Goal: Task Accomplishment & Management: Manage account settings

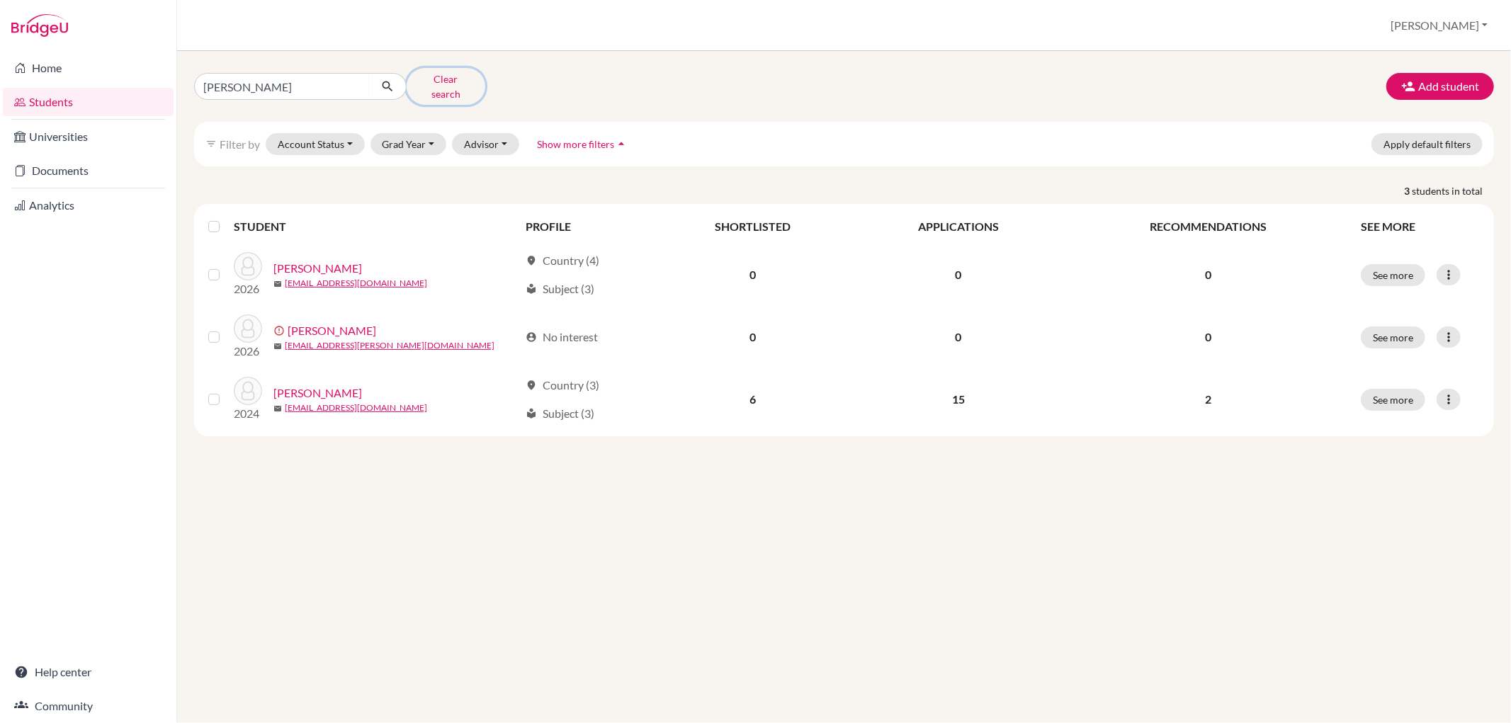
click at [480, 76] on button "Clear search" at bounding box center [446, 86] width 79 height 37
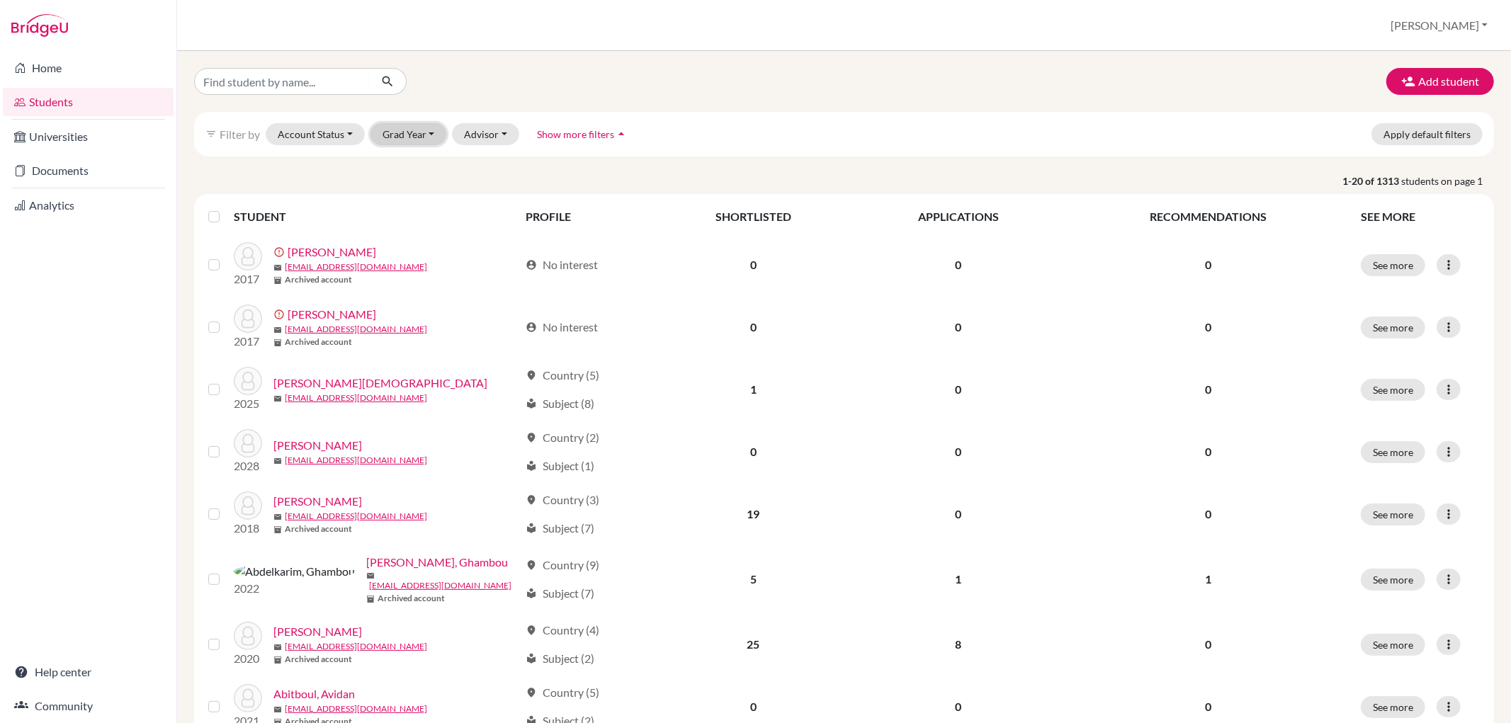
click at [404, 138] on button "Grad Year" at bounding box center [408, 134] width 76 height 22
click at [416, 316] on div "2026" at bounding box center [413, 322] width 50 height 17
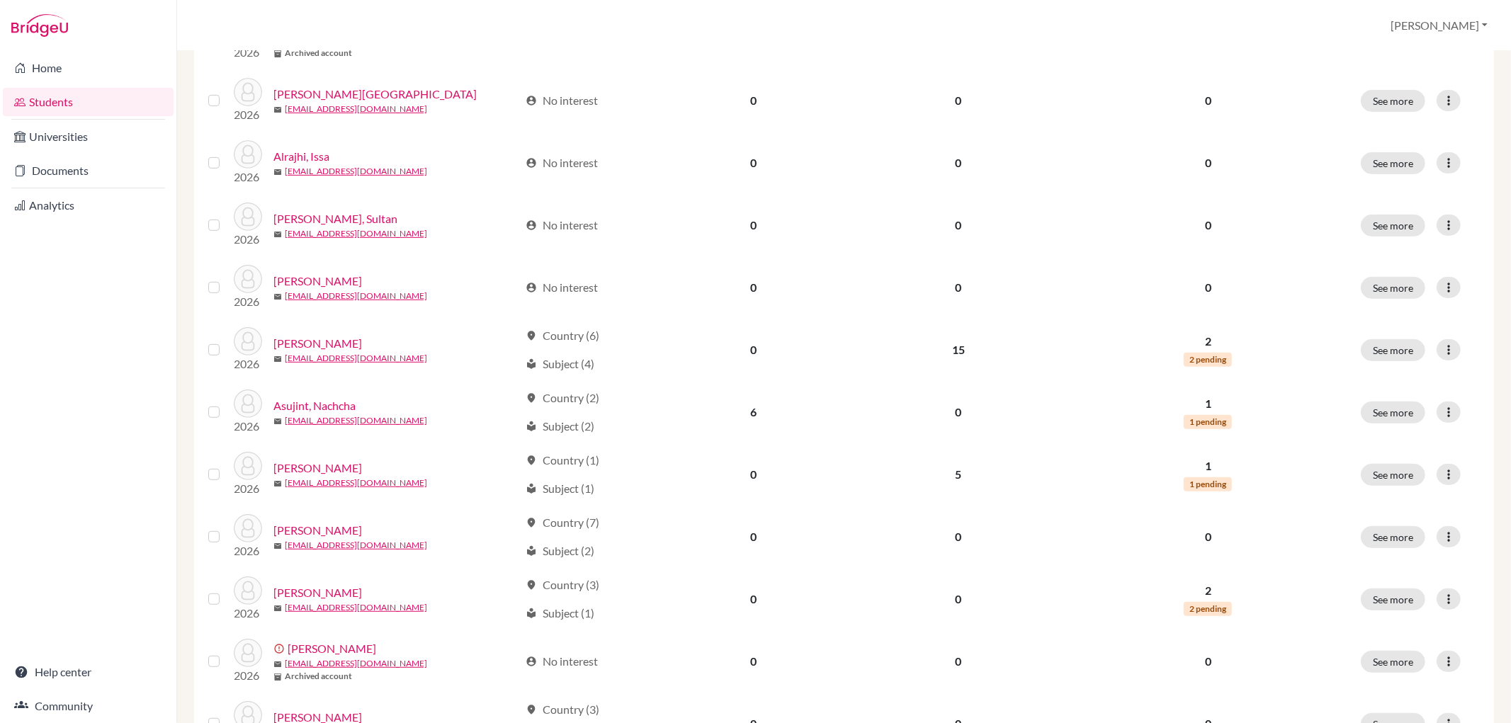
scroll to position [472, 0]
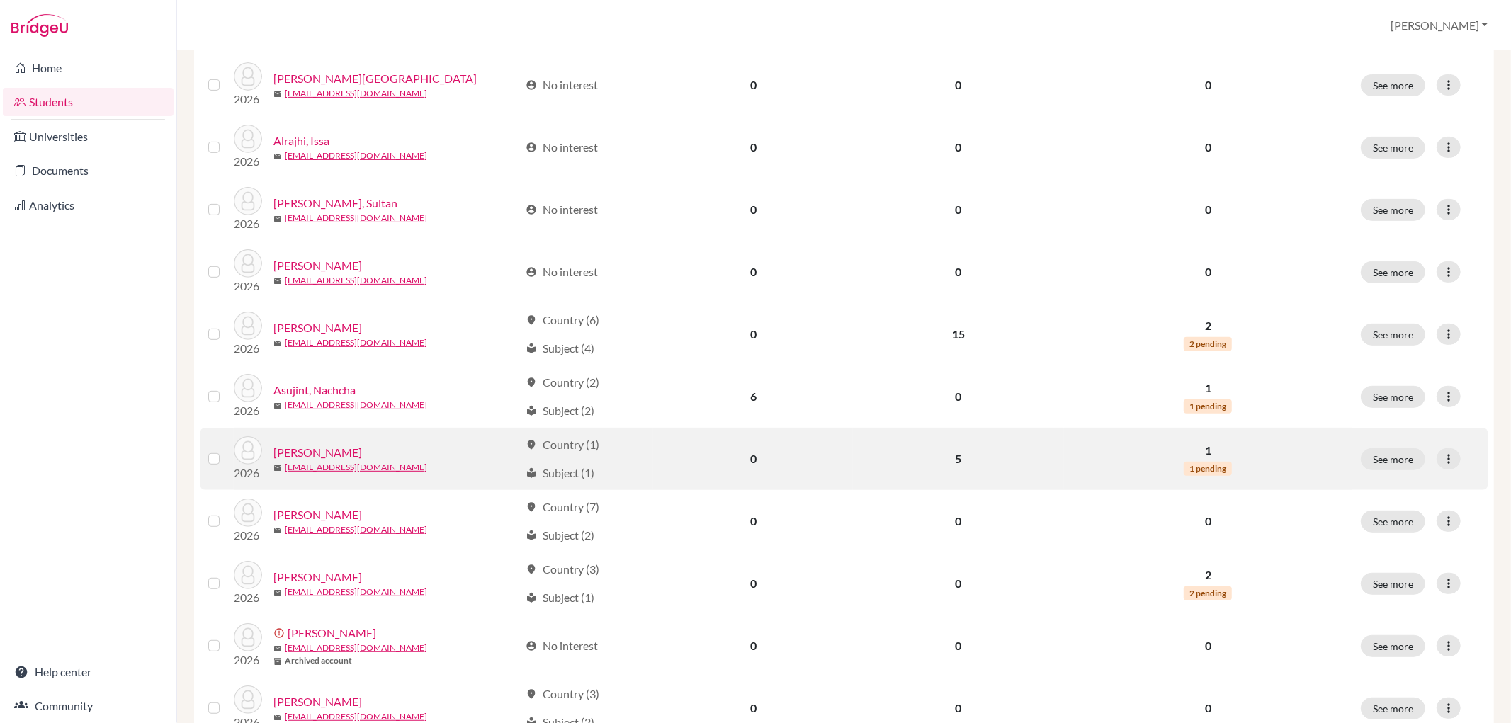
click at [347, 450] on link "[PERSON_NAME]" at bounding box center [317, 452] width 89 height 17
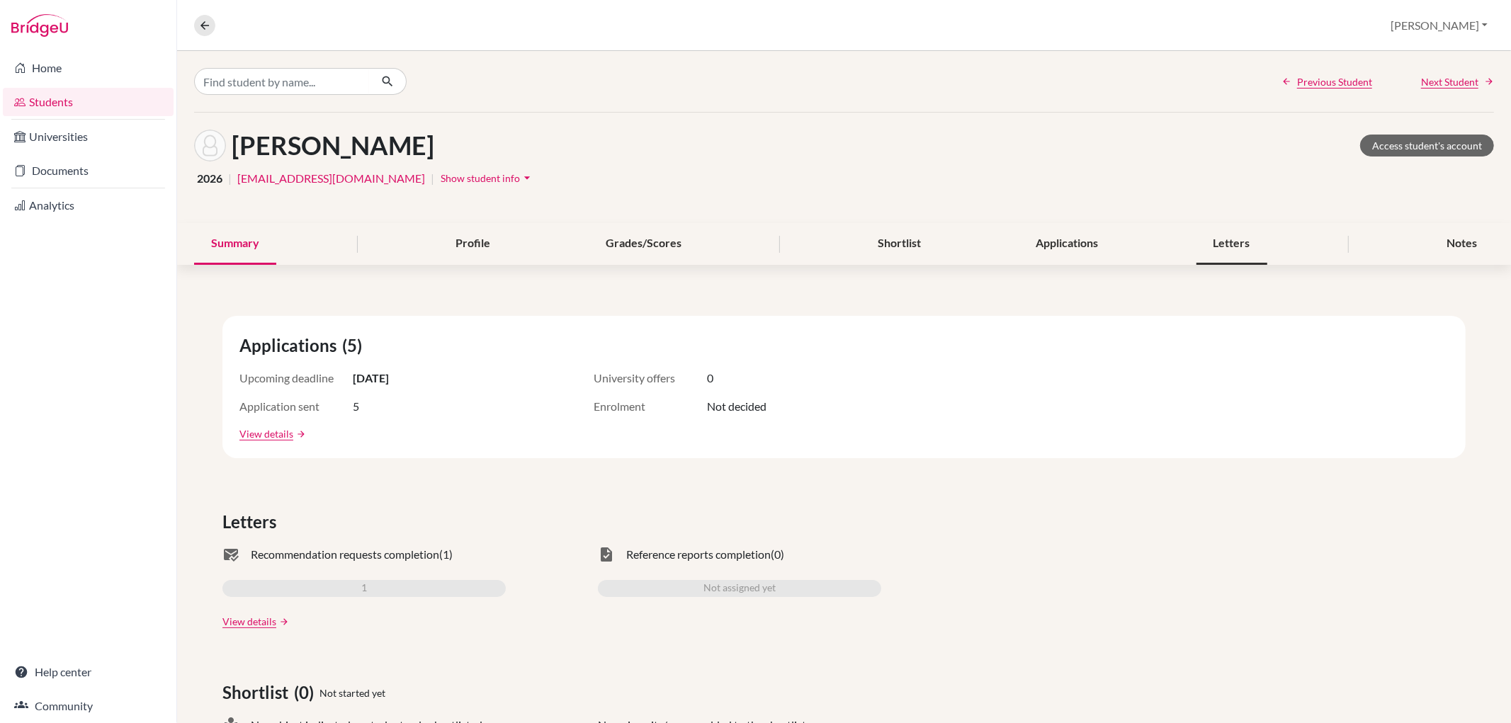
click at [1227, 245] on div "Letters" at bounding box center [1231, 244] width 71 height 42
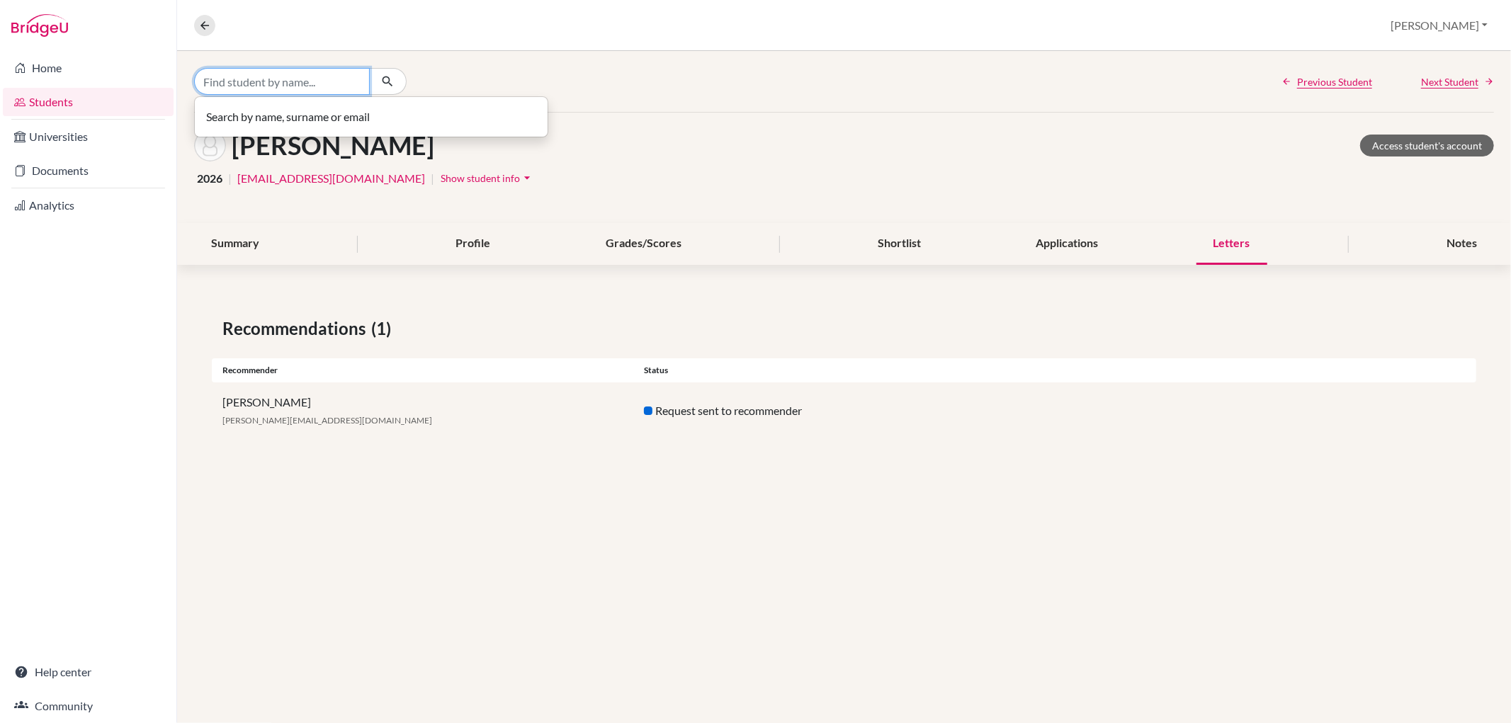
click at [285, 76] on input "Find student by name..." at bounding box center [282, 81] width 176 height 27
type input "wang"
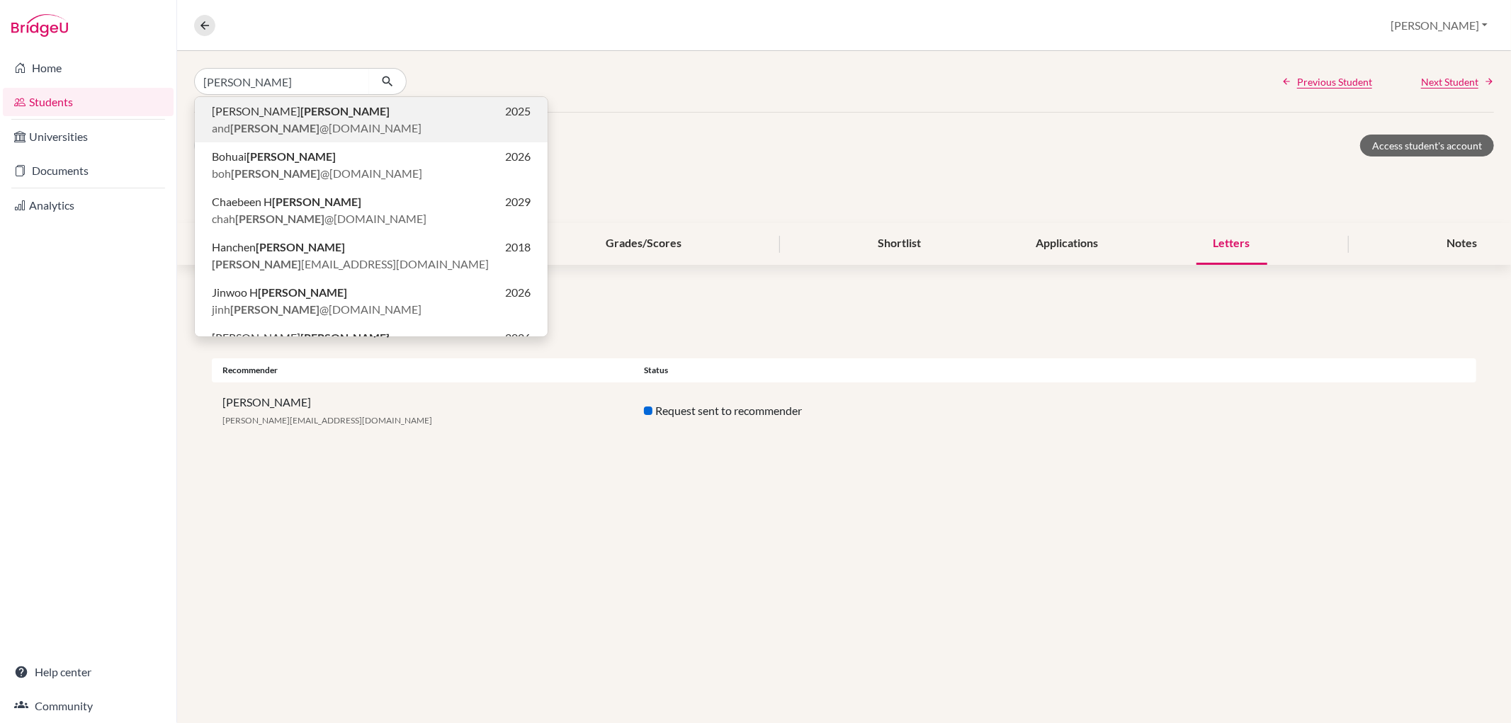
click at [300, 110] on b "Wang" at bounding box center [344, 110] width 89 height 13
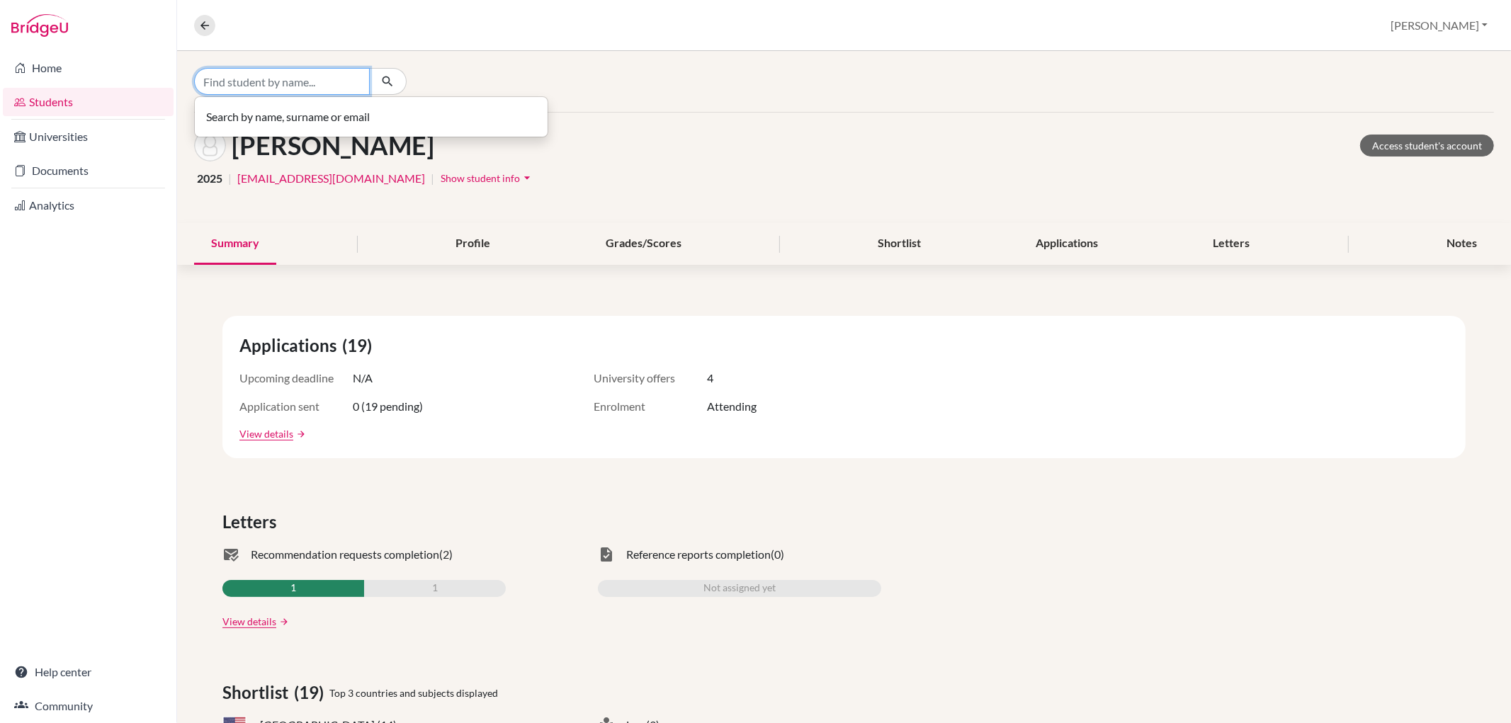
click at [300, 76] on input "Find student by name..." at bounding box center [282, 81] width 176 height 27
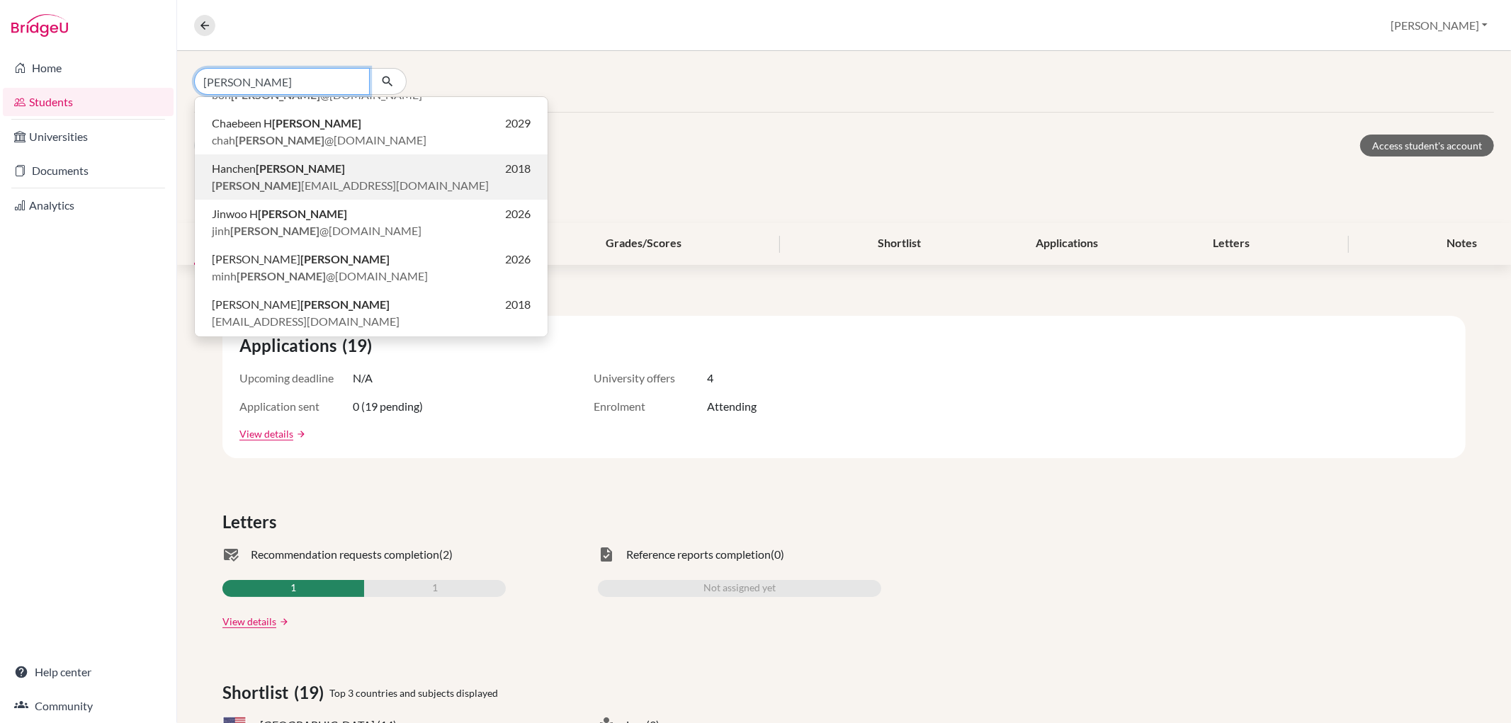
scroll to position [123, 0]
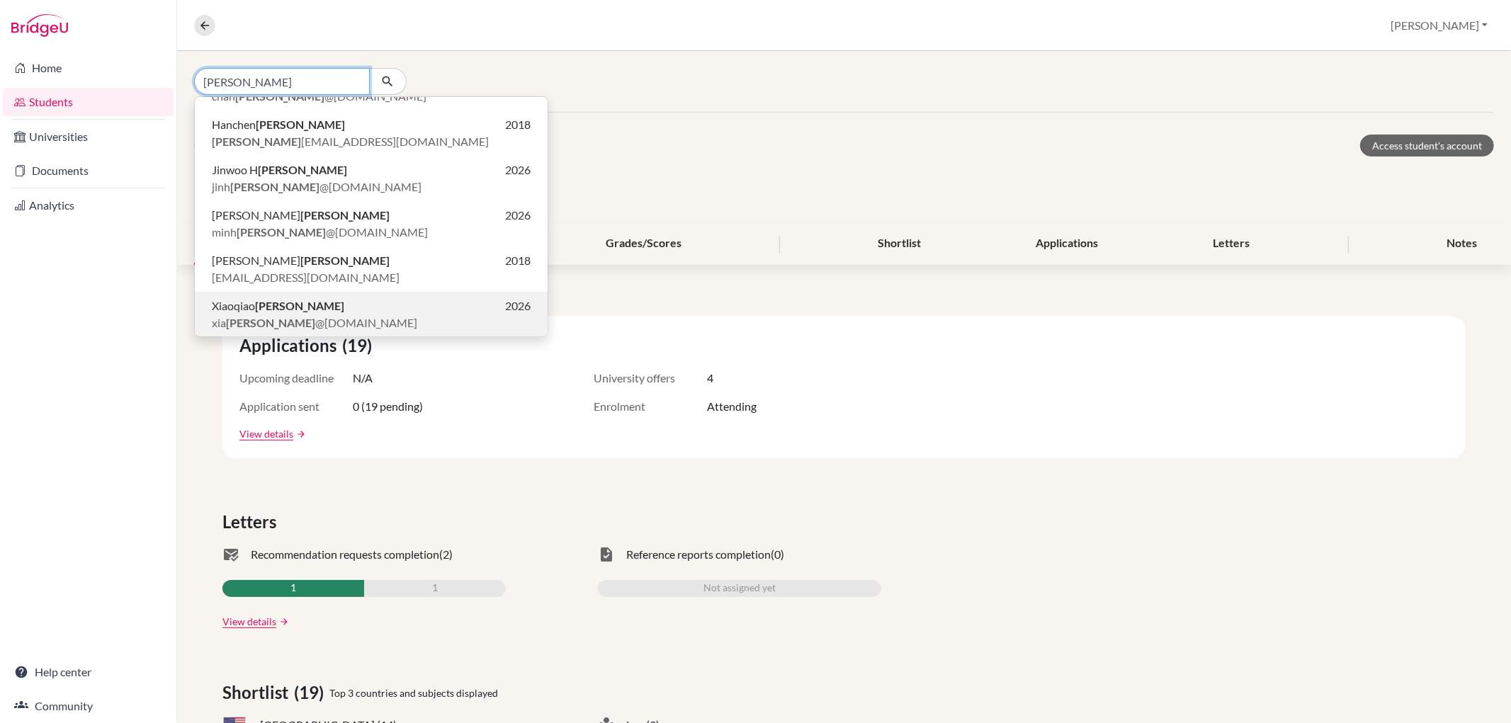
type input "wang"
click at [260, 310] on b "Wang" at bounding box center [299, 305] width 89 height 13
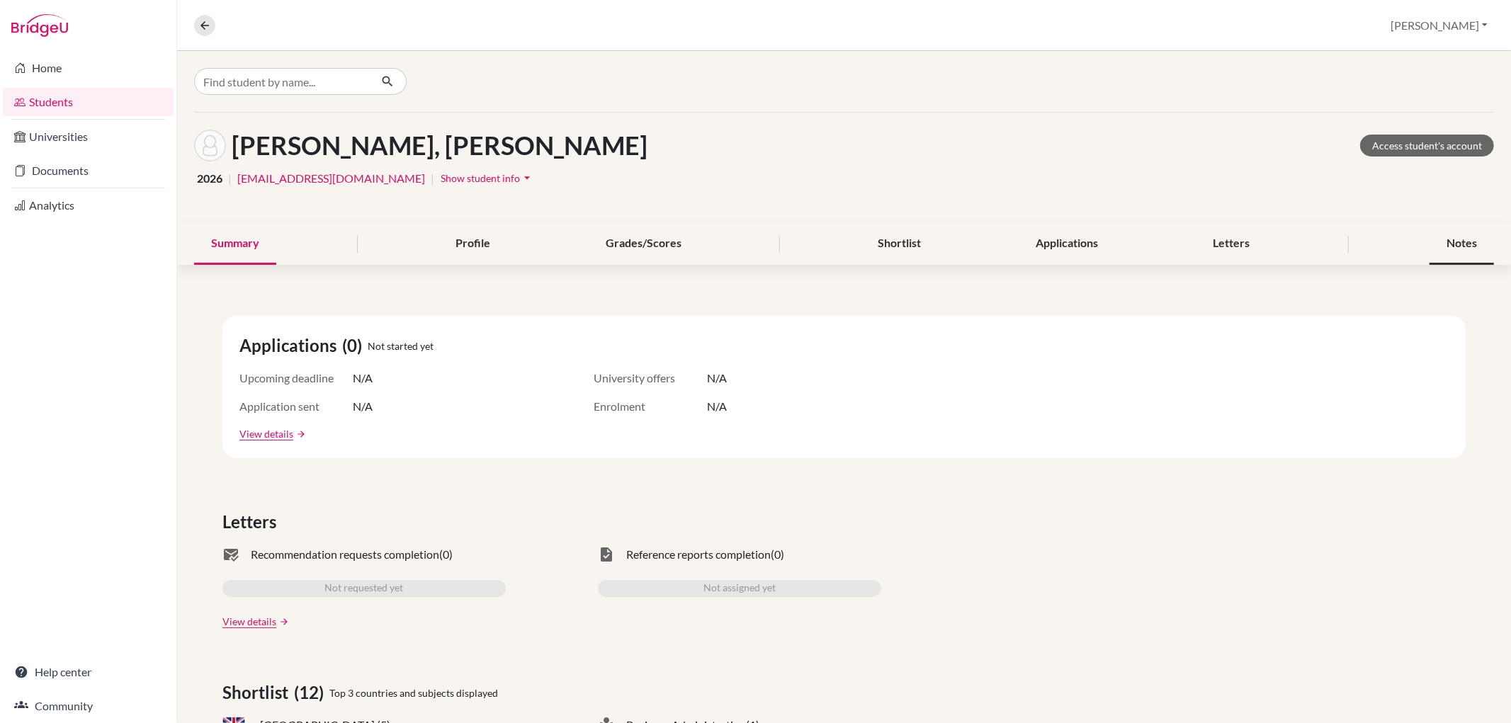
click at [1449, 235] on div "Notes" at bounding box center [1461, 244] width 64 height 42
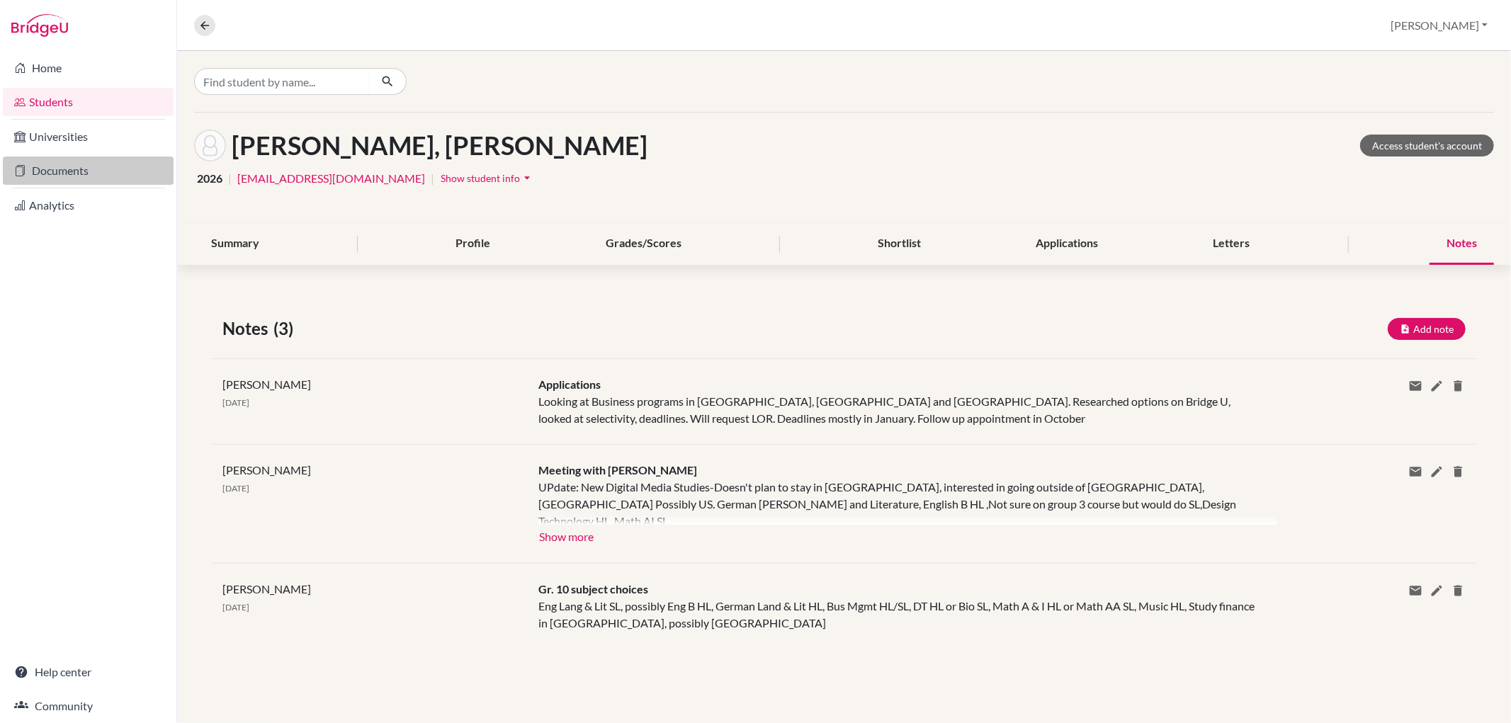
click at [64, 174] on link "Documents" at bounding box center [88, 171] width 171 height 28
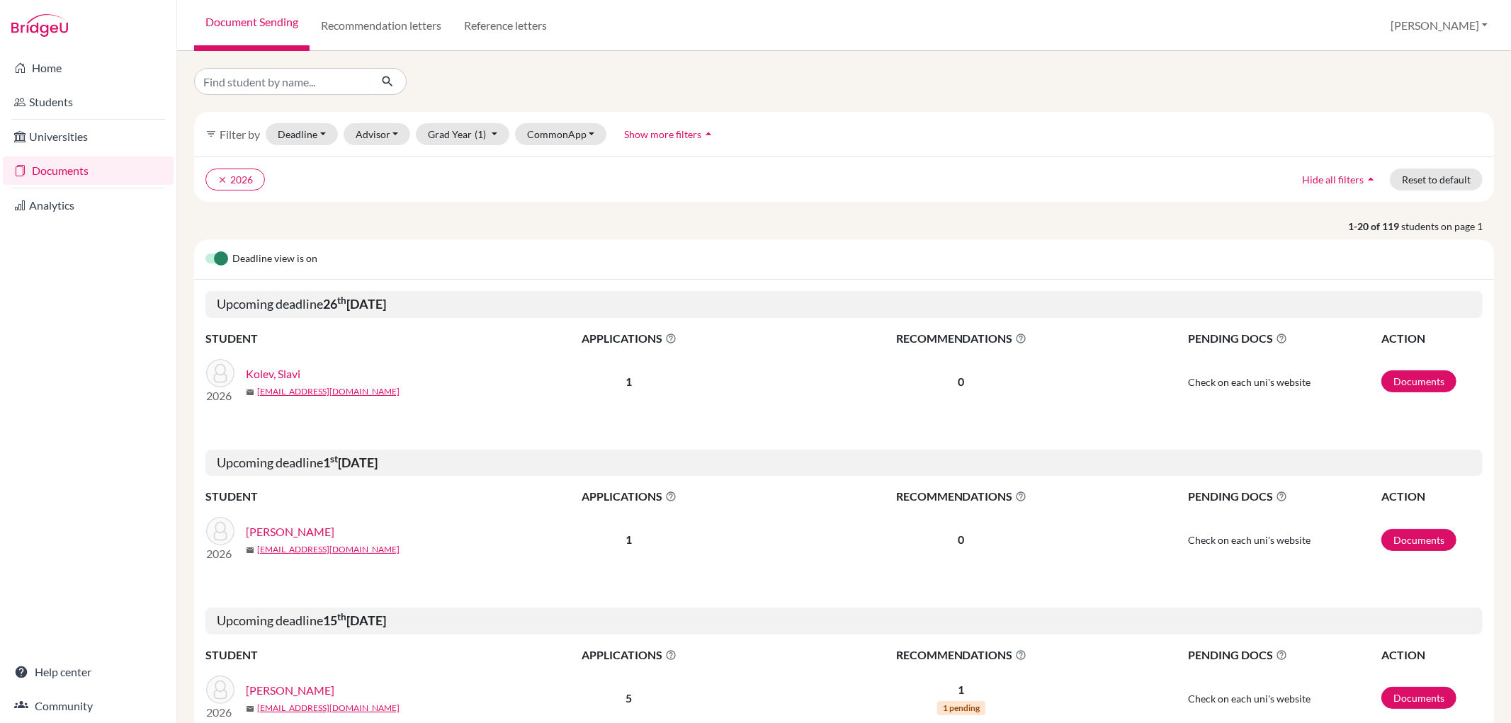
click at [271, 373] on link "Kolev, Slavi" at bounding box center [273, 373] width 55 height 17
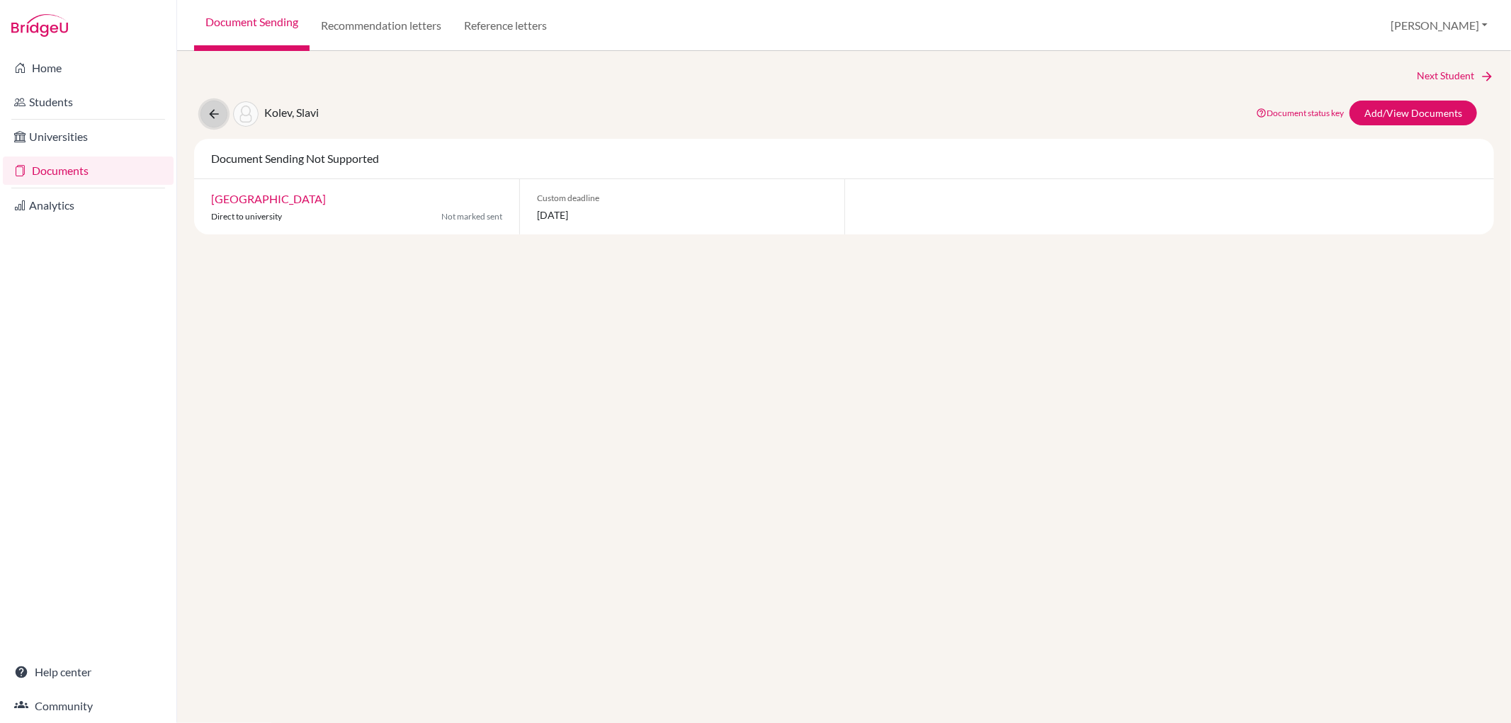
click at [209, 104] on button at bounding box center [213, 114] width 27 height 27
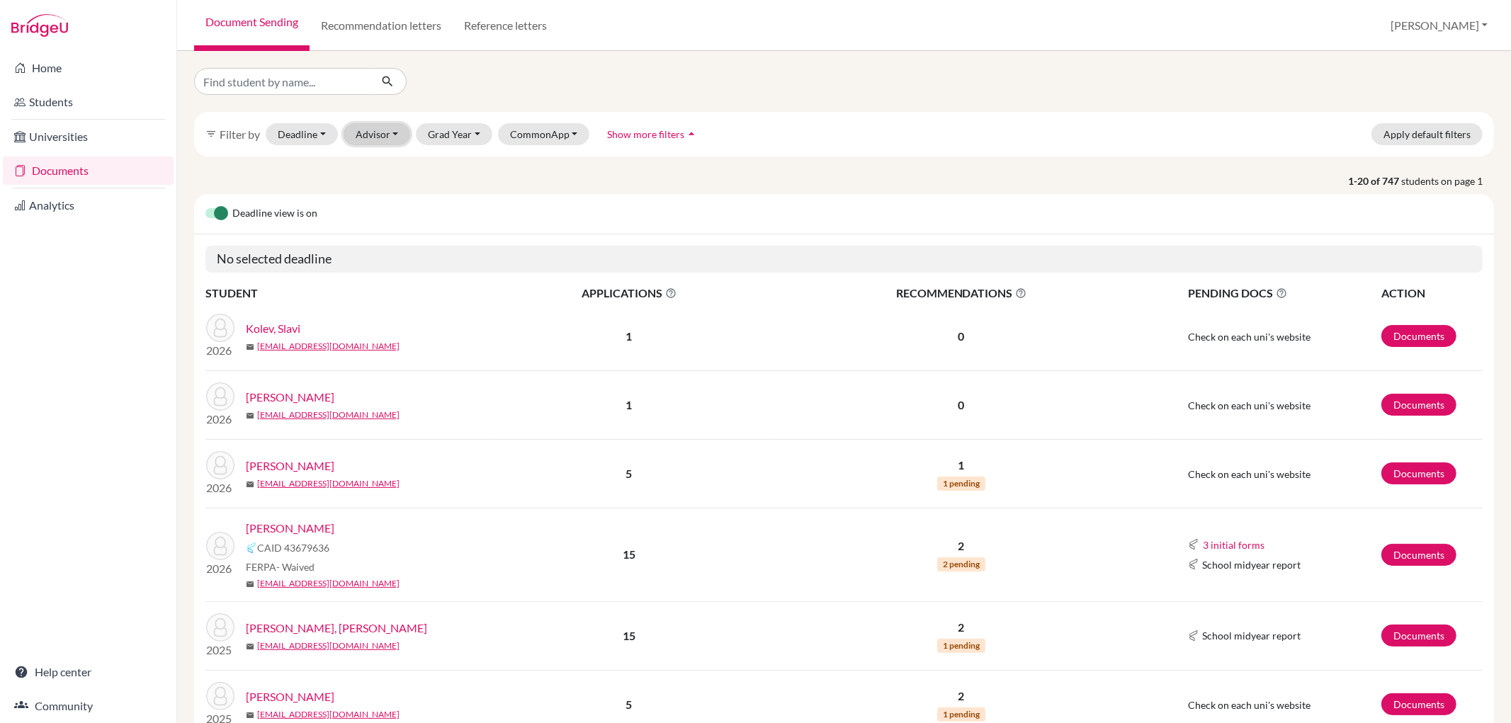
click at [384, 131] on button "Advisor" at bounding box center [377, 134] width 67 height 22
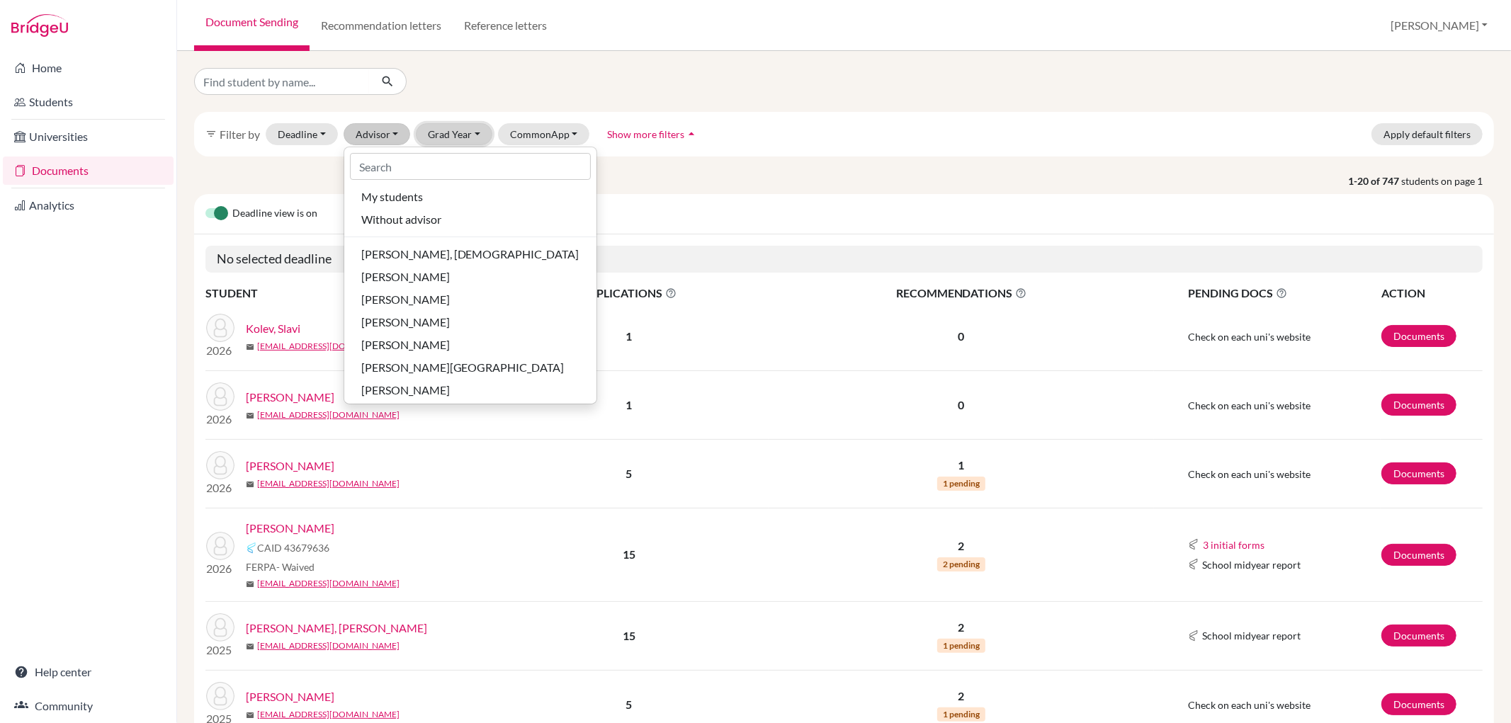
click at [448, 132] on button "Grad Year" at bounding box center [454, 134] width 76 height 22
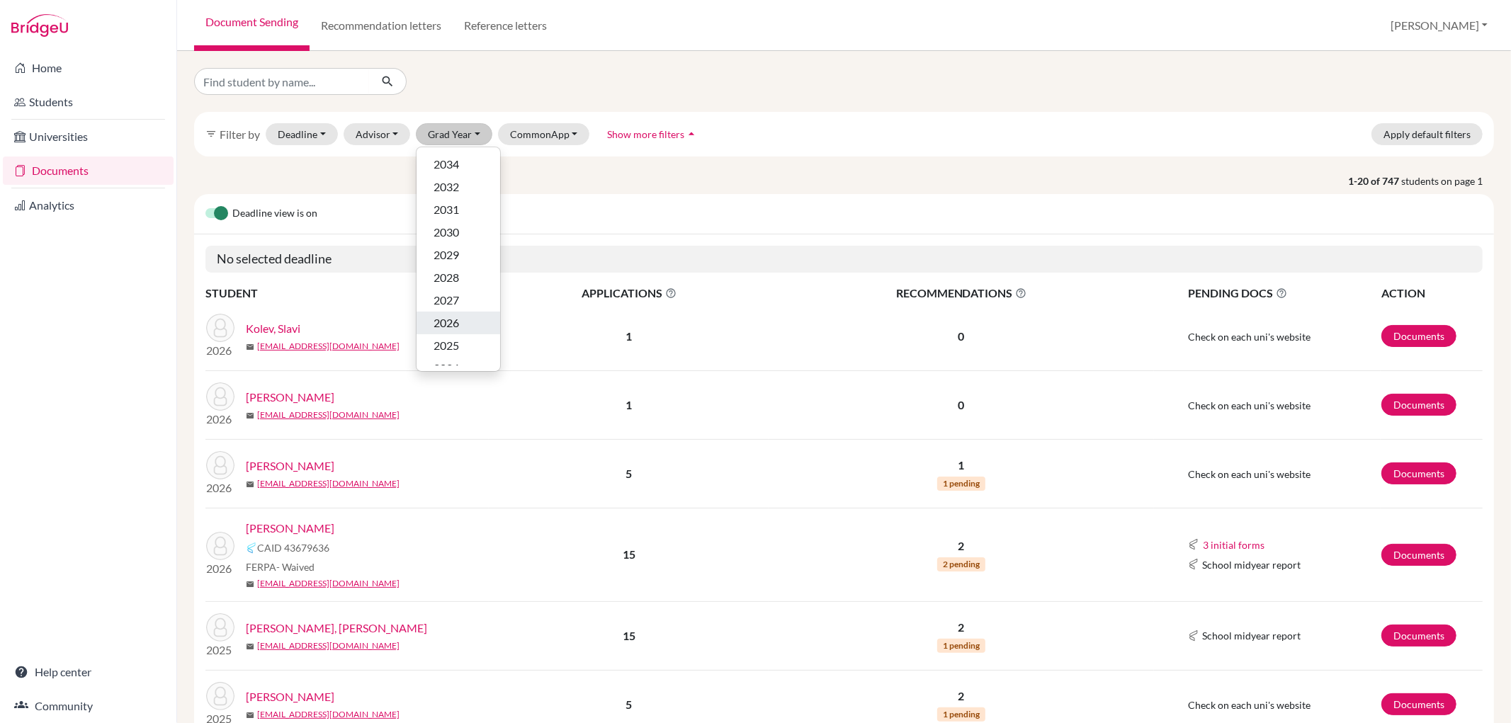
click at [440, 326] on span "2026" at bounding box center [445, 322] width 25 height 17
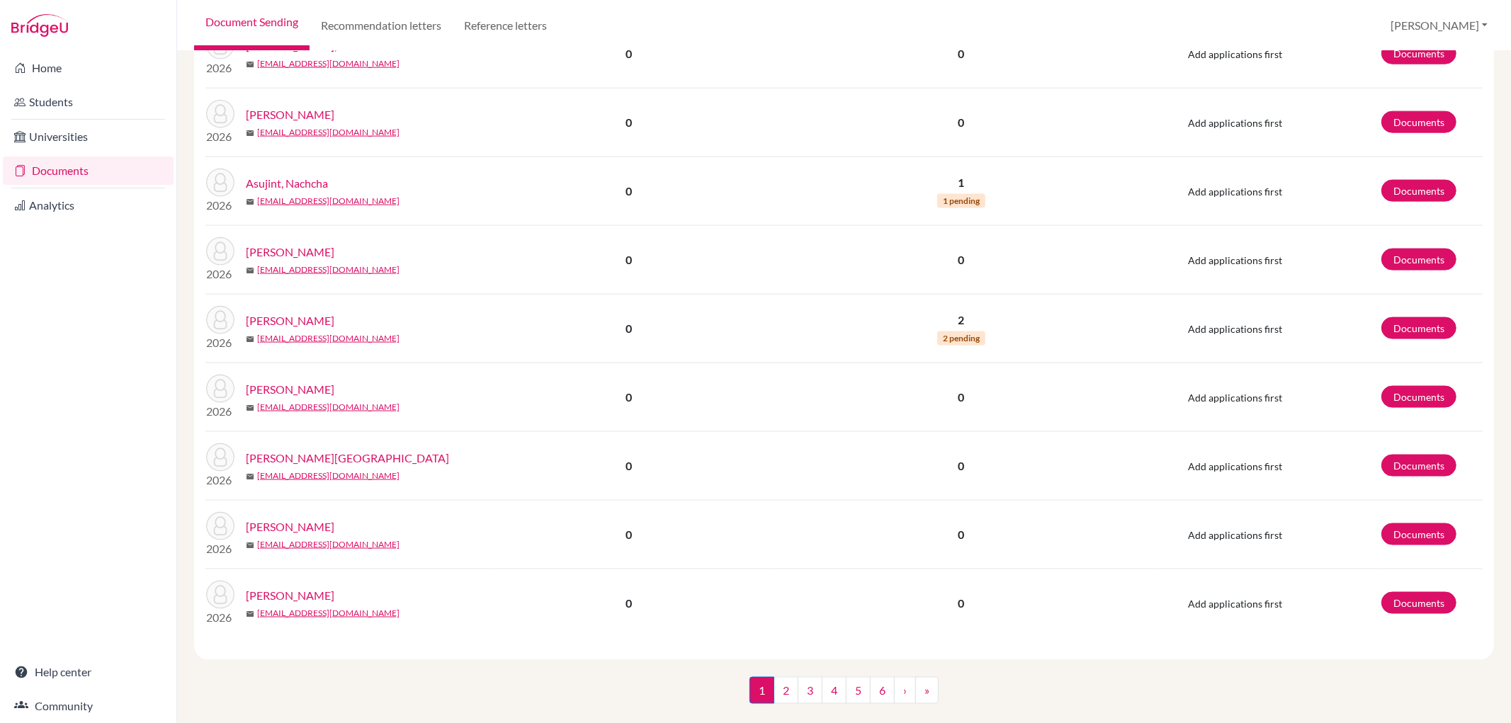
scroll to position [1633, 0]
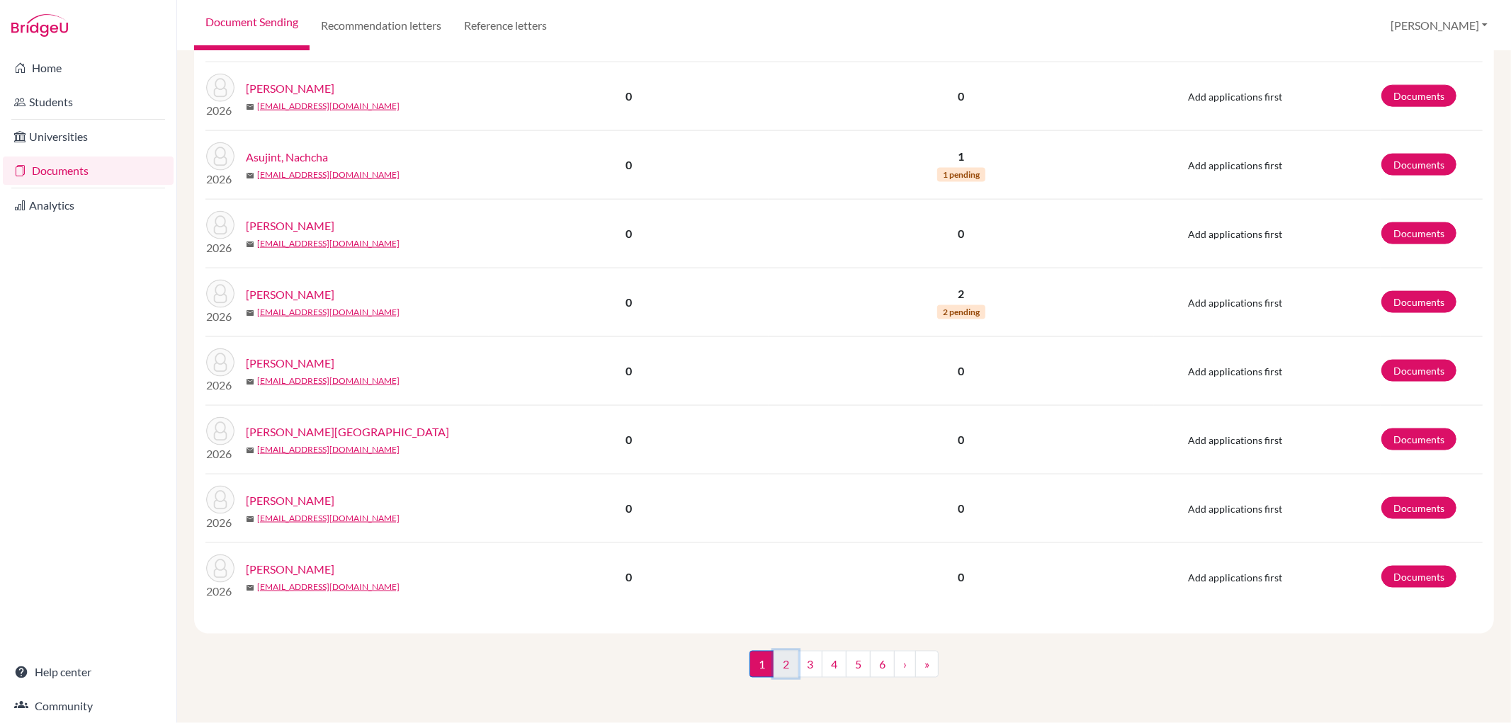
click at [773, 655] on link "2" at bounding box center [785, 664] width 25 height 27
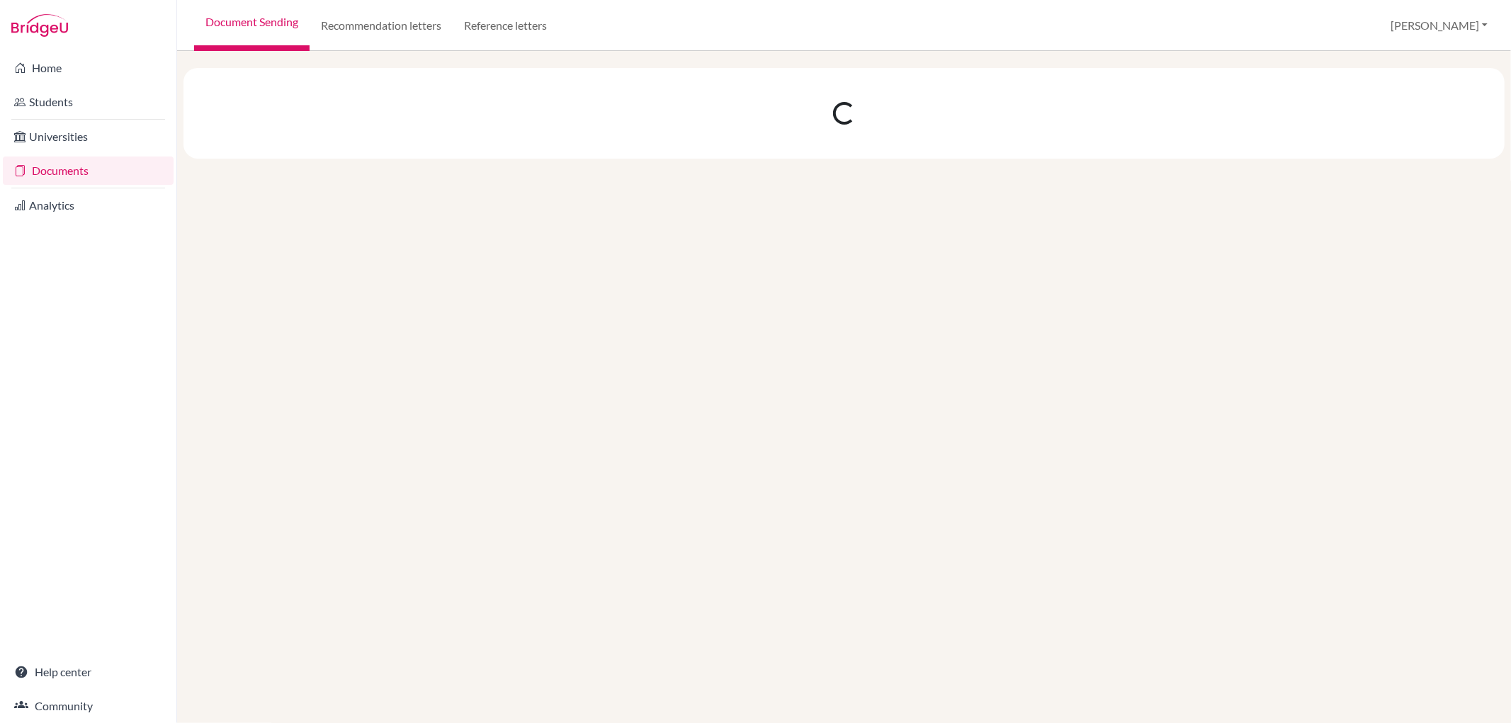
scroll to position [0, 0]
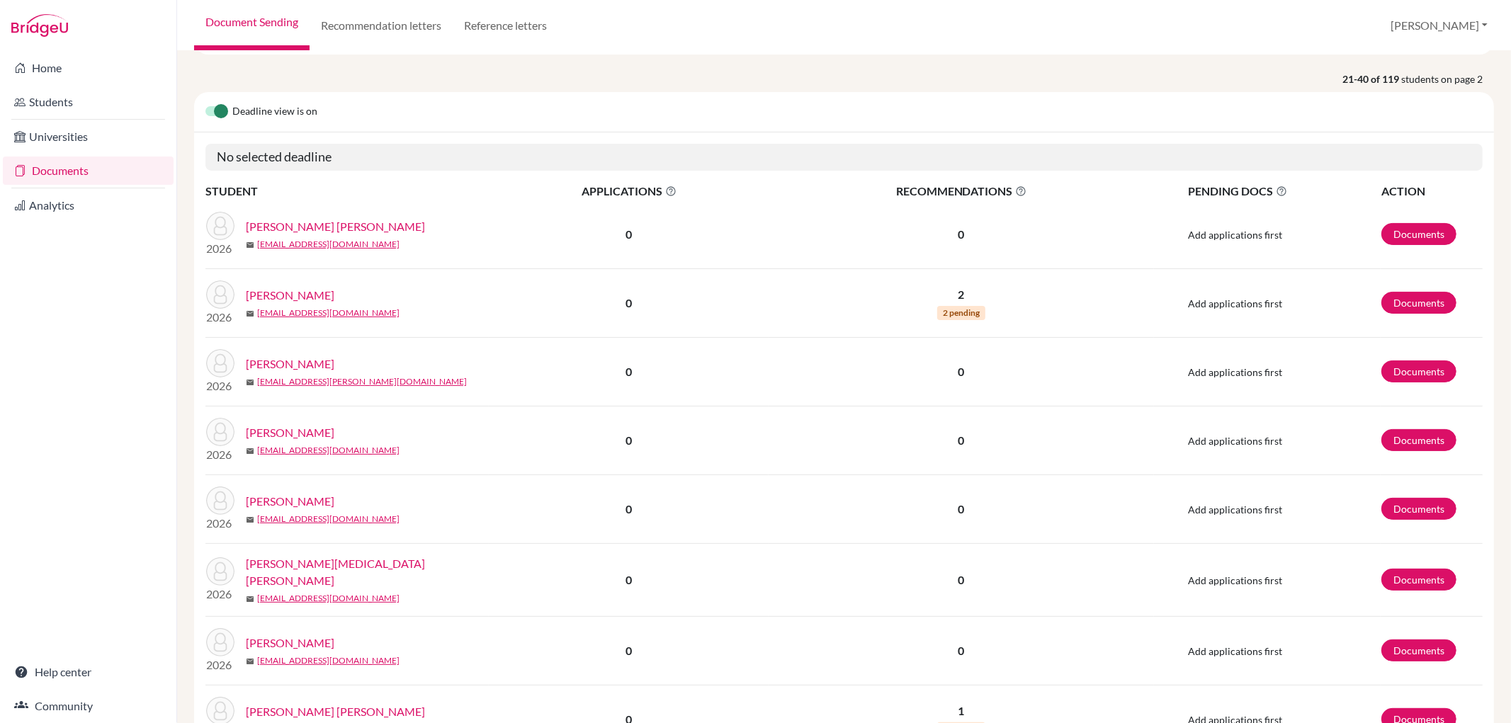
scroll to position [157, 0]
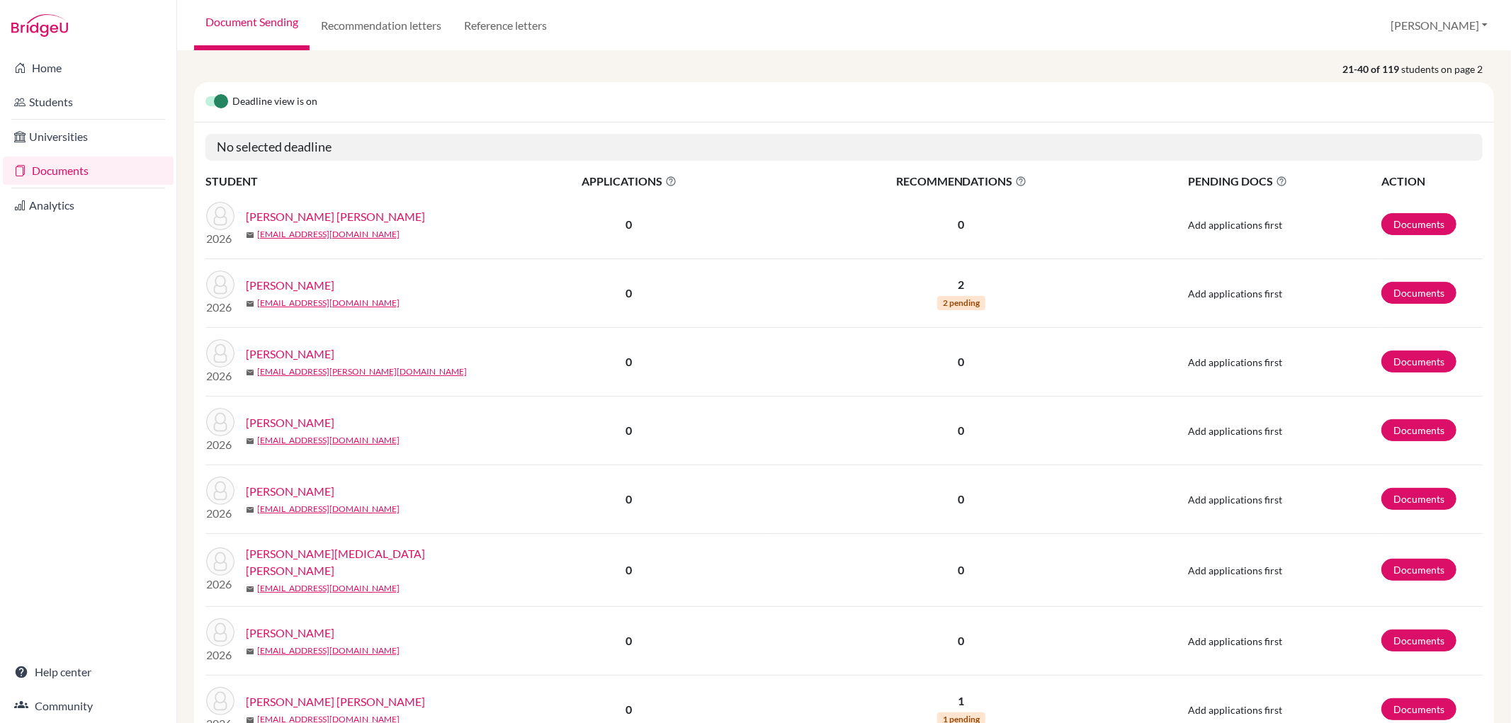
click at [314, 487] on link "Butt, Mohammad" at bounding box center [290, 491] width 89 height 17
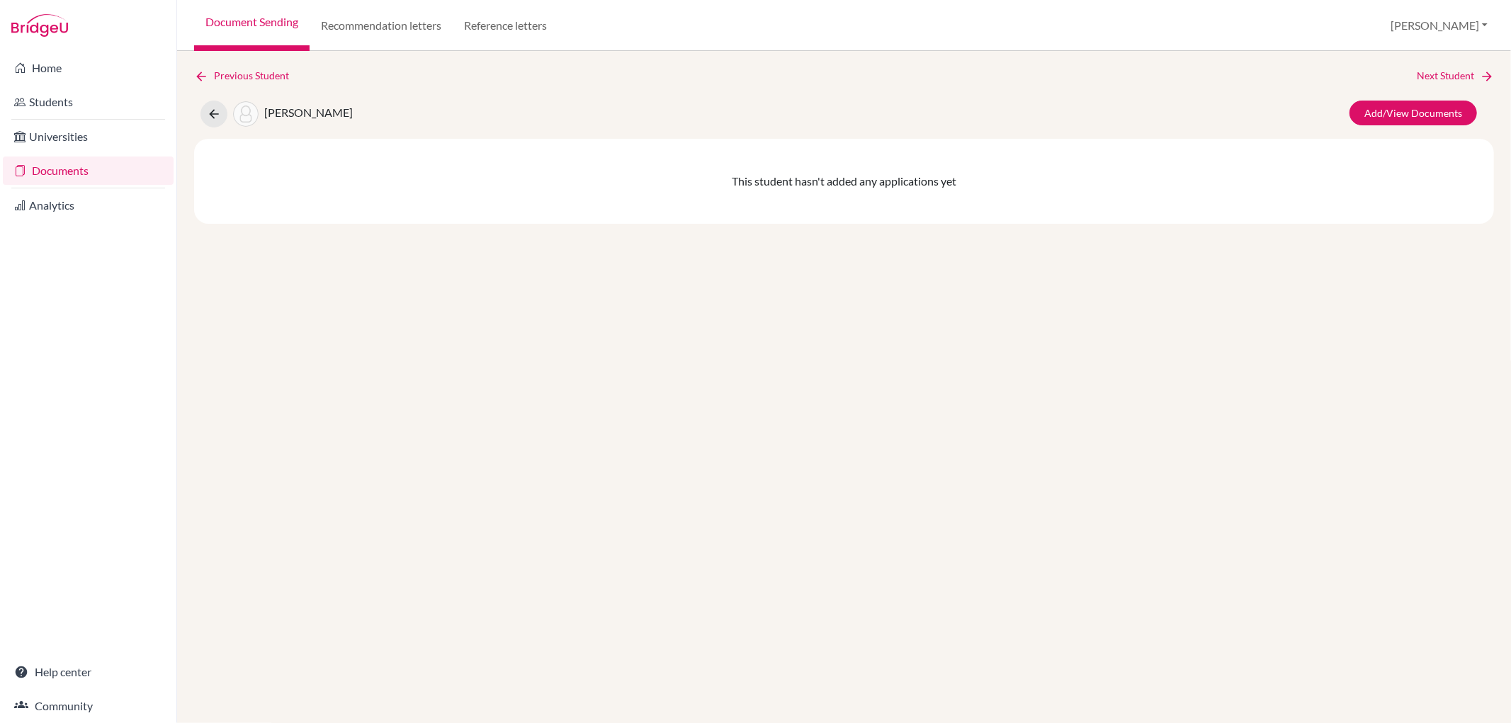
click at [94, 166] on link "Documents" at bounding box center [88, 171] width 171 height 28
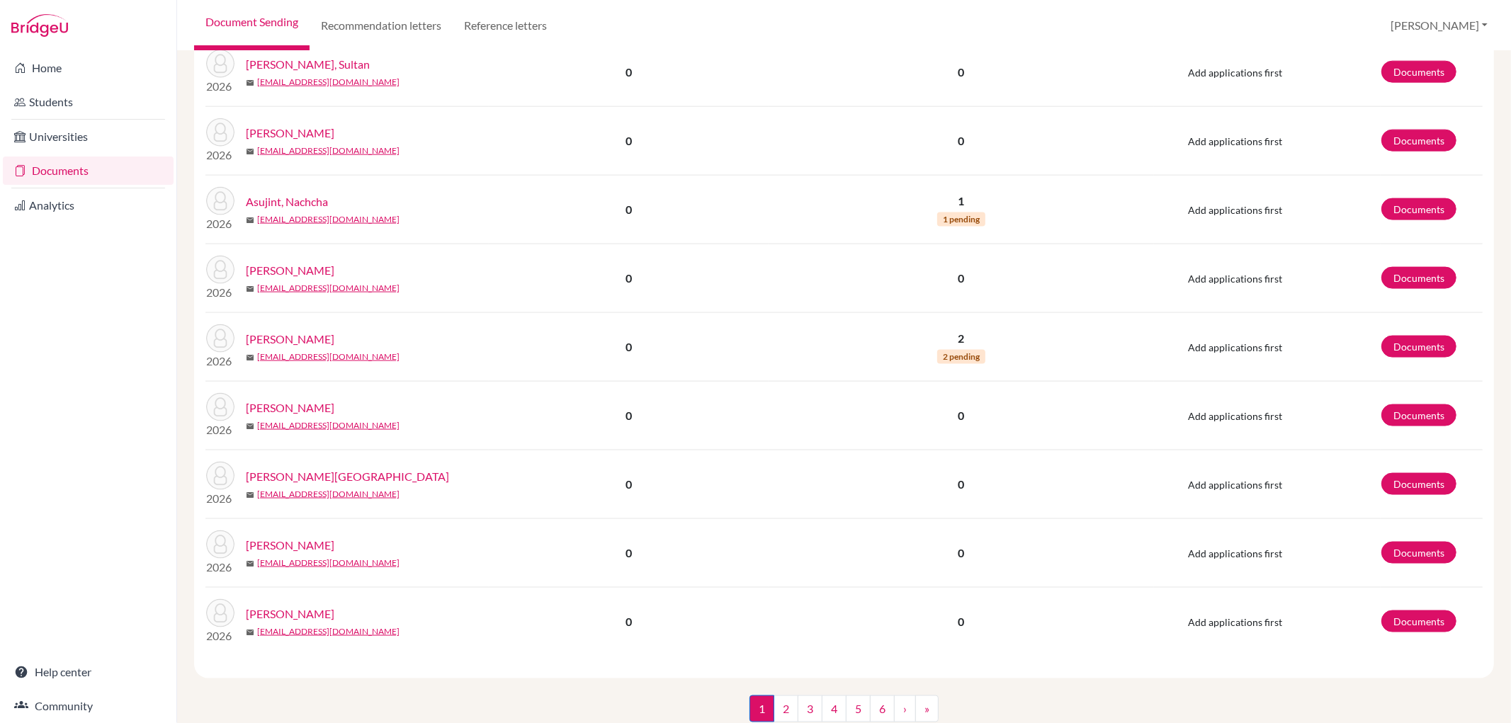
scroll to position [1633, 0]
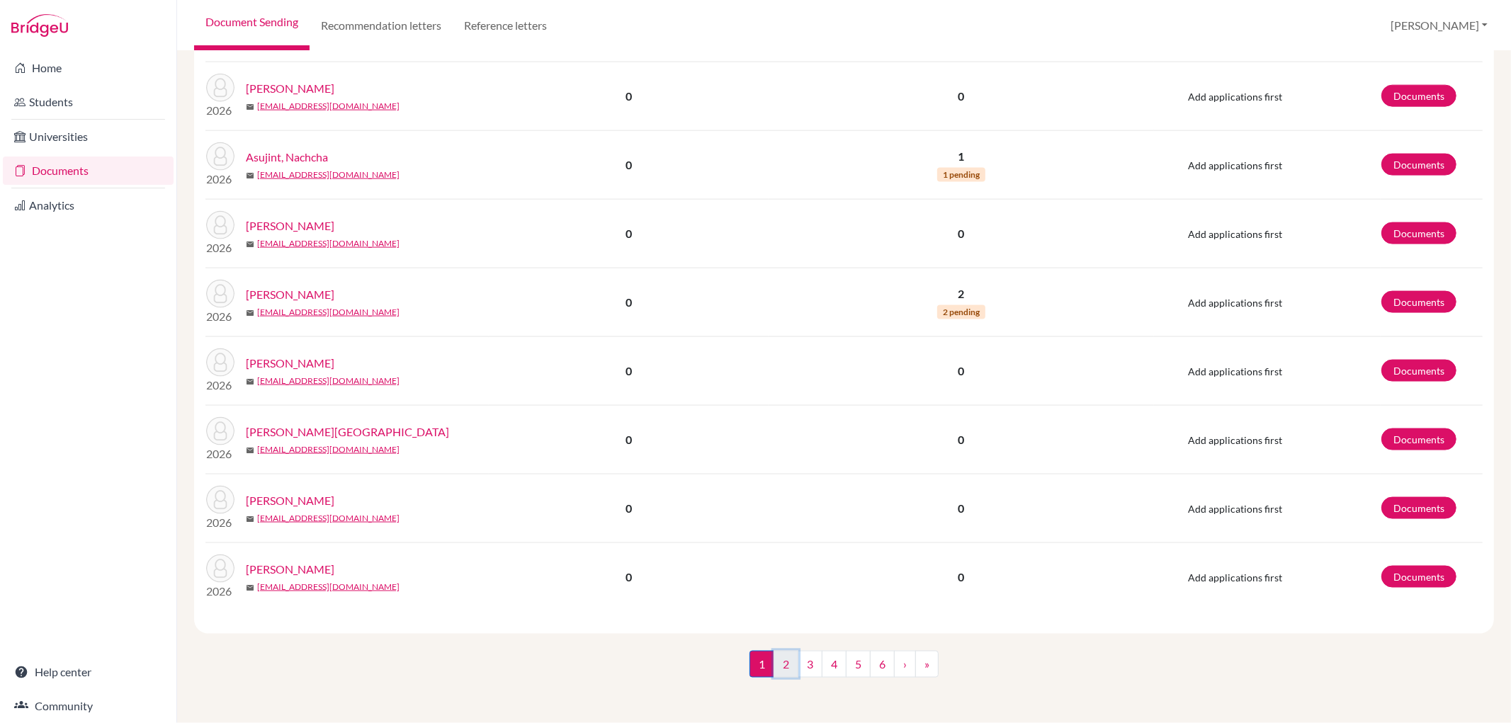
click at [776, 662] on link "2" at bounding box center [785, 664] width 25 height 27
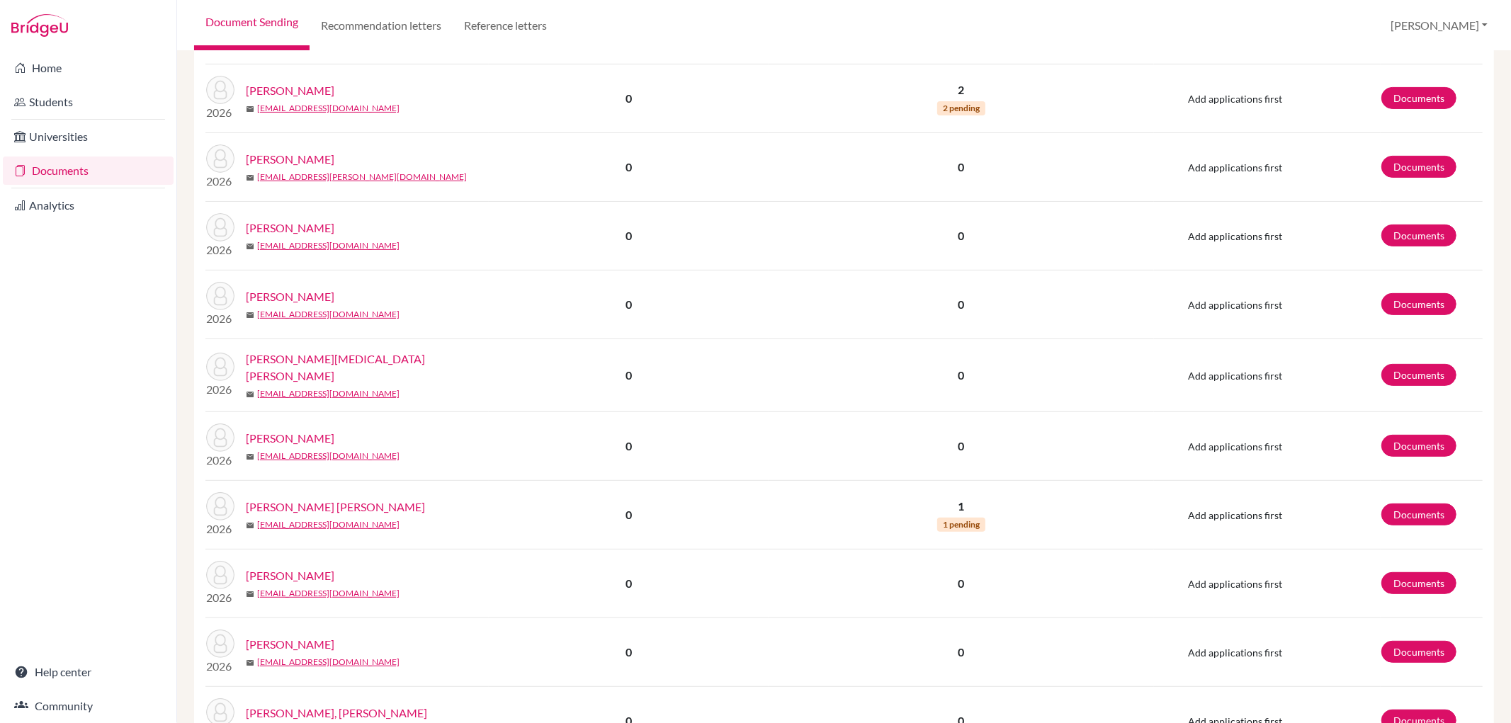
scroll to position [393, 0]
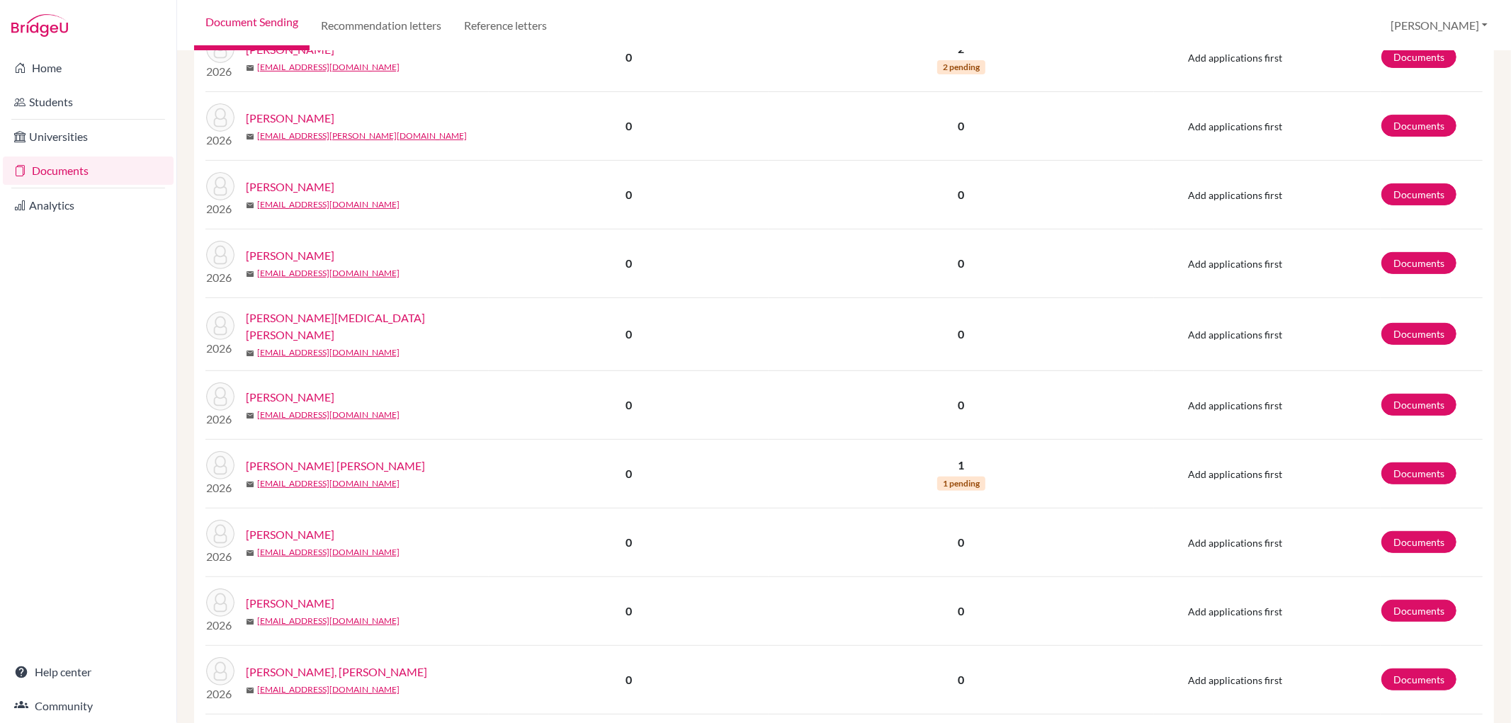
click at [340, 458] on link "[PERSON_NAME] [PERSON_NAME]" at bounding box center [335, 466] width 179 height 17
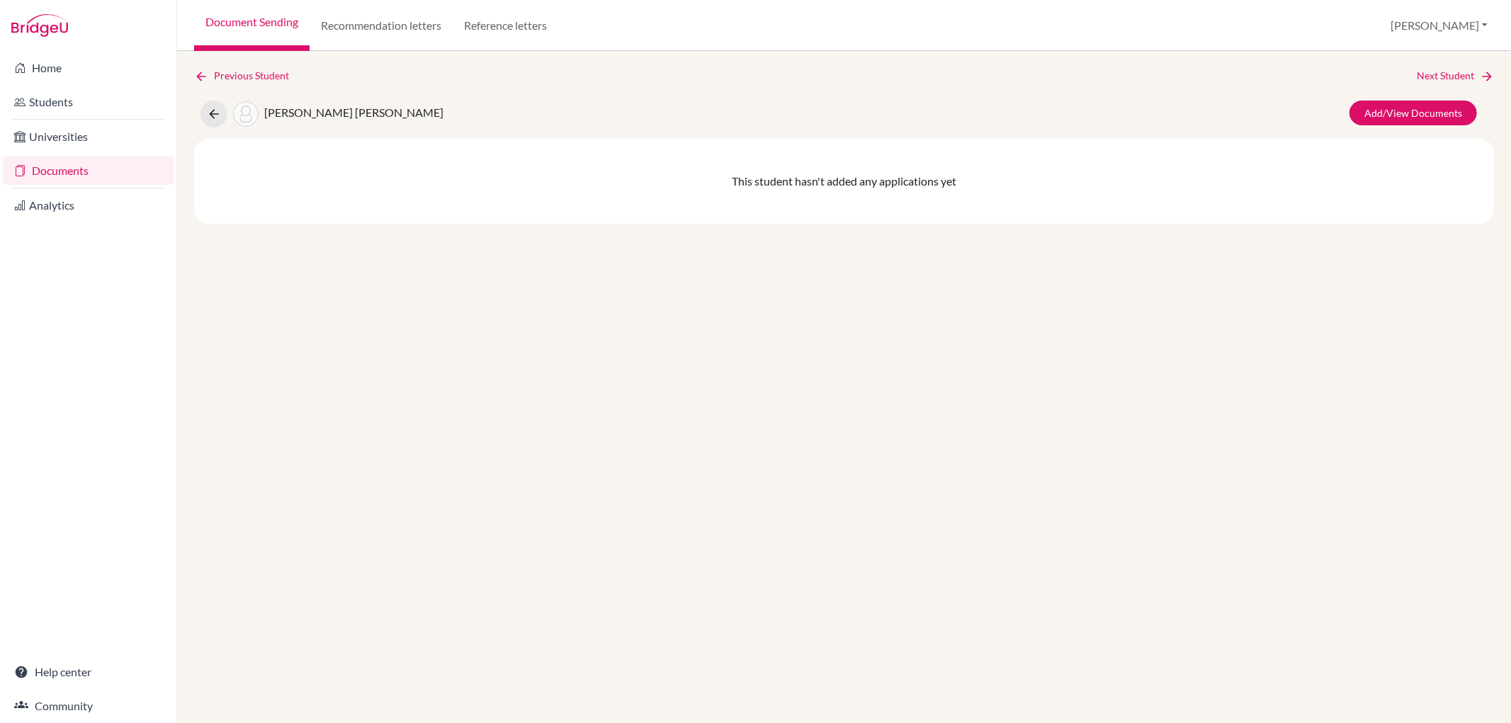
click at [110, 164] on link "Documents" at bounding box center [88, 171] width 171 height 28
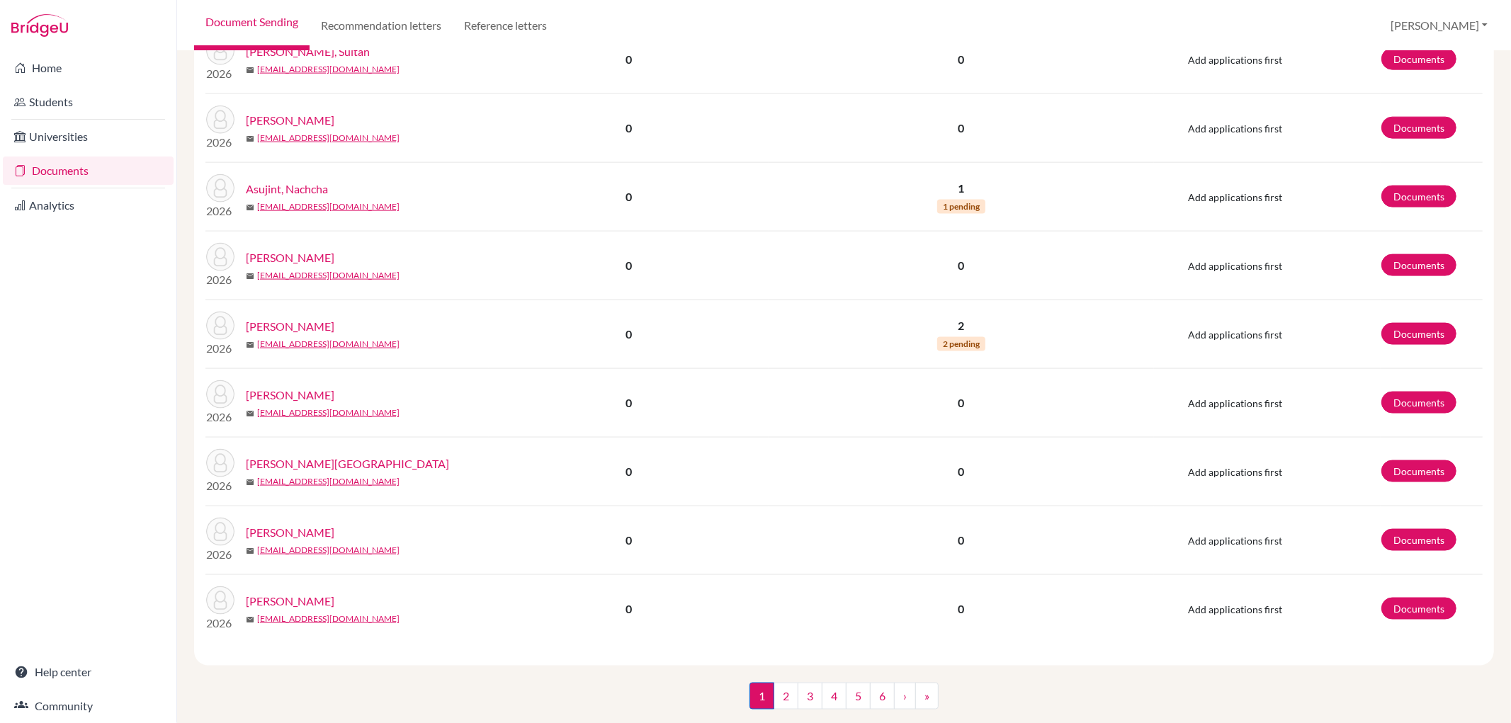
scroll to position [1633, 0]
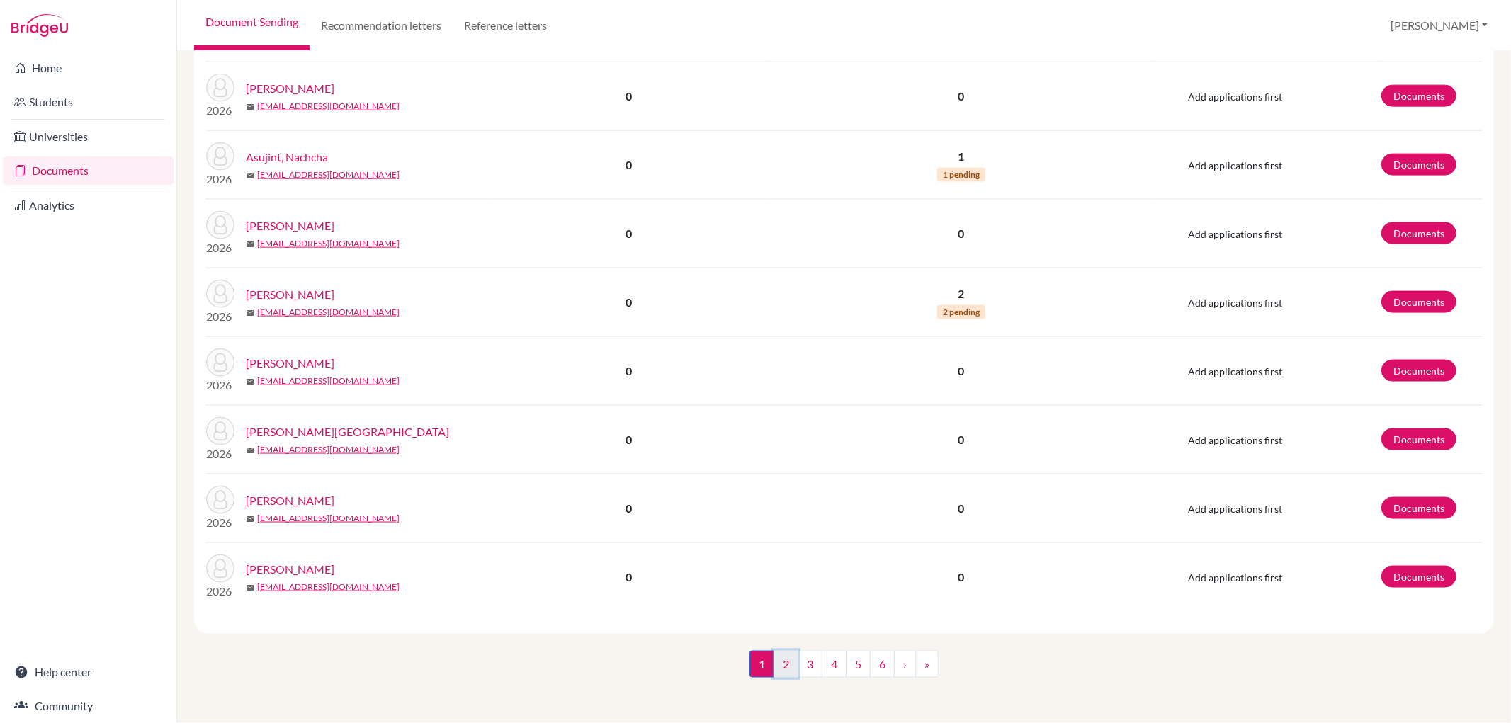
click at [784, 660] on link "2" at bounding box center [785, 664] width 25 height 27
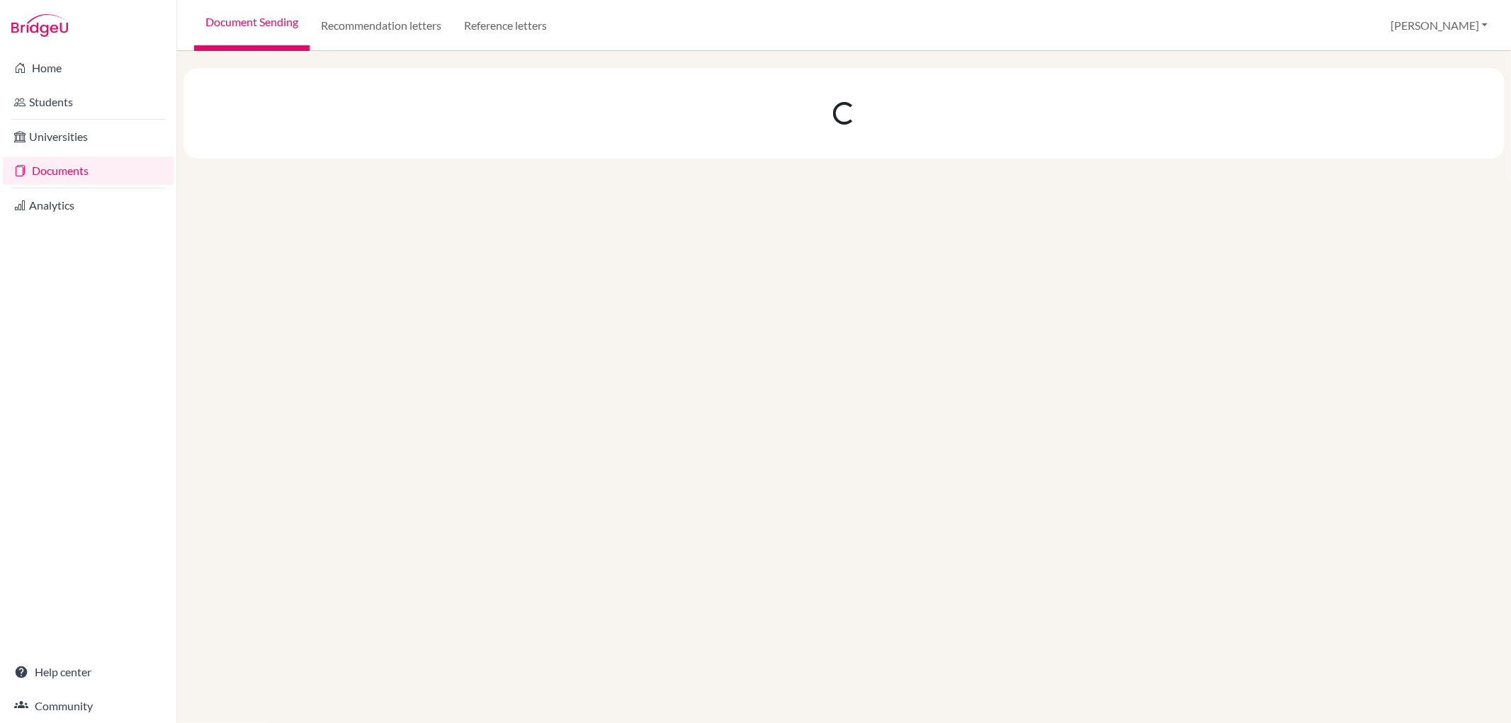
scroll to position [0, 0]
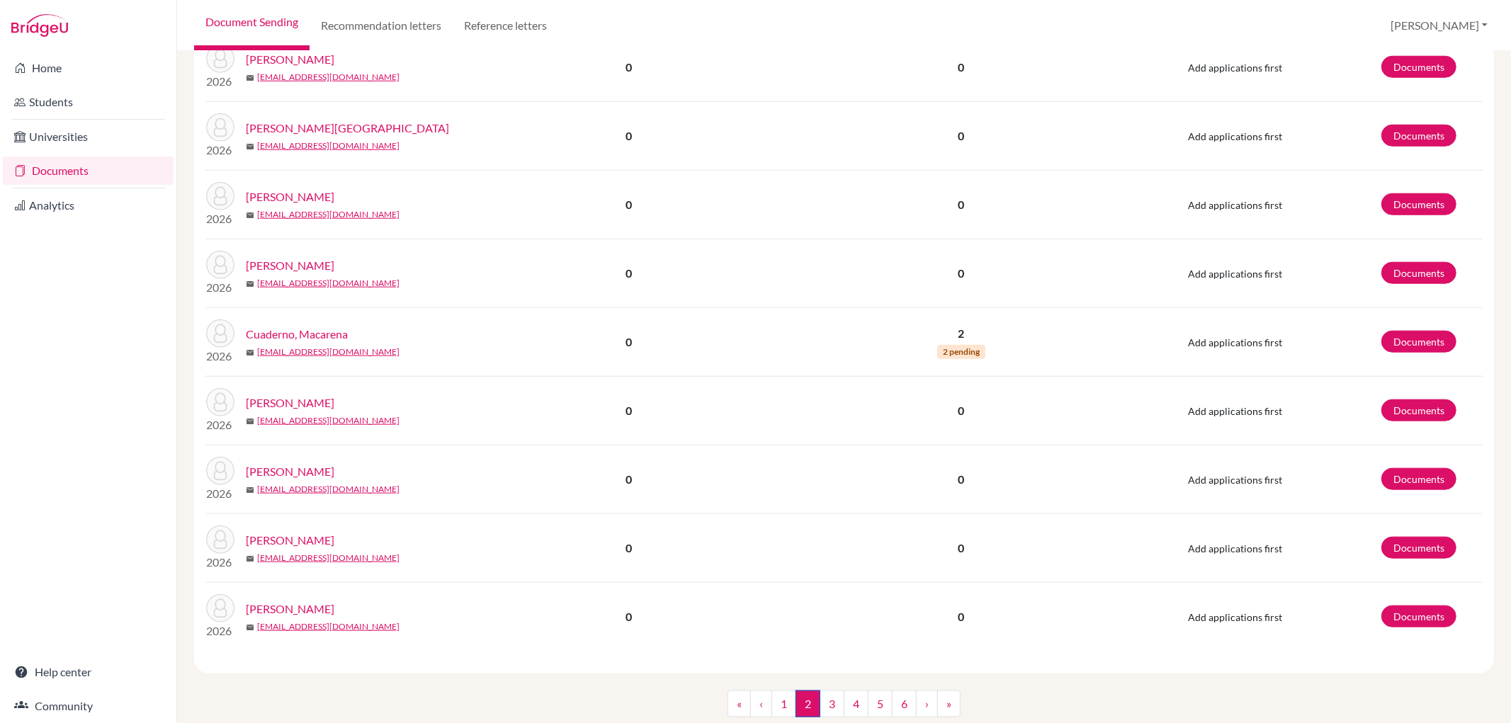
scroll to position [1111, 0]
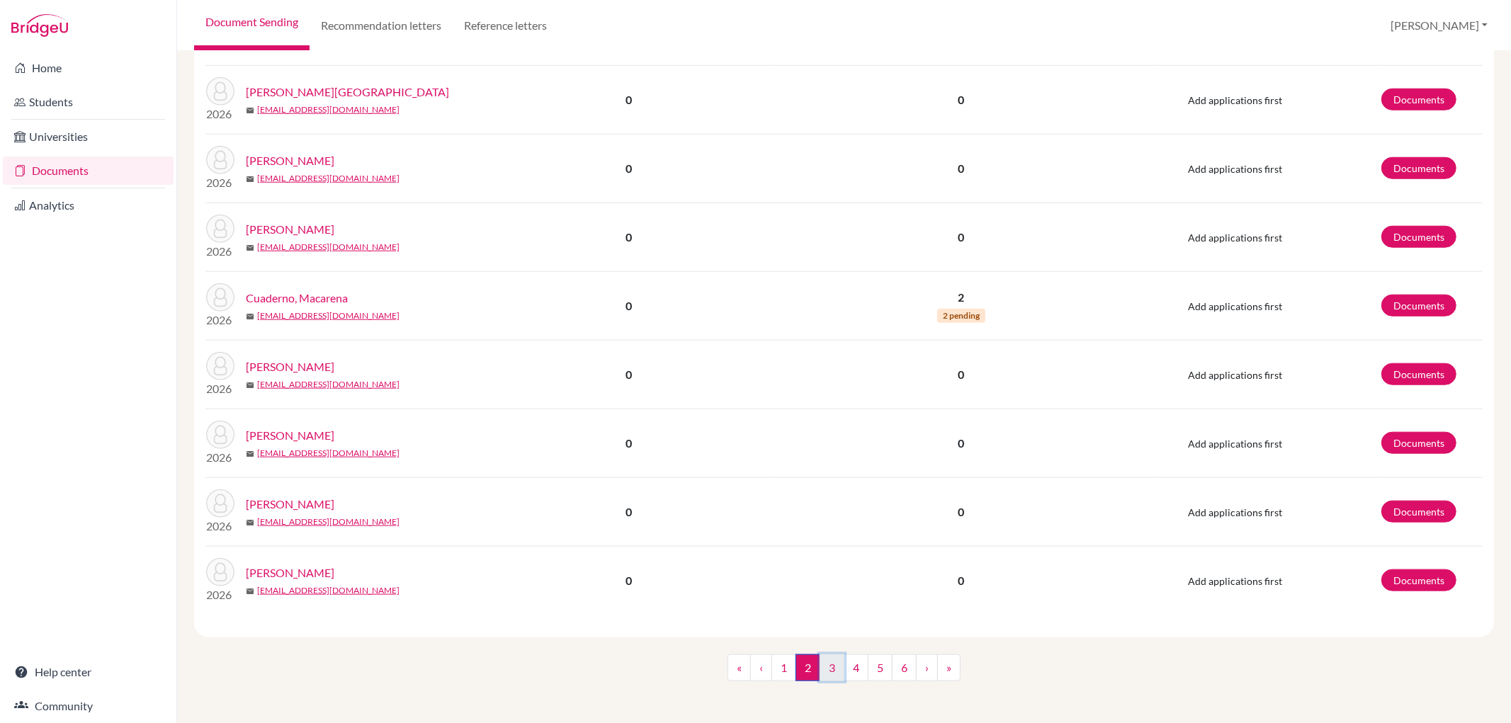
click at [833, 657] on link "3" at bounding box center [831, 667] width 25 height 27
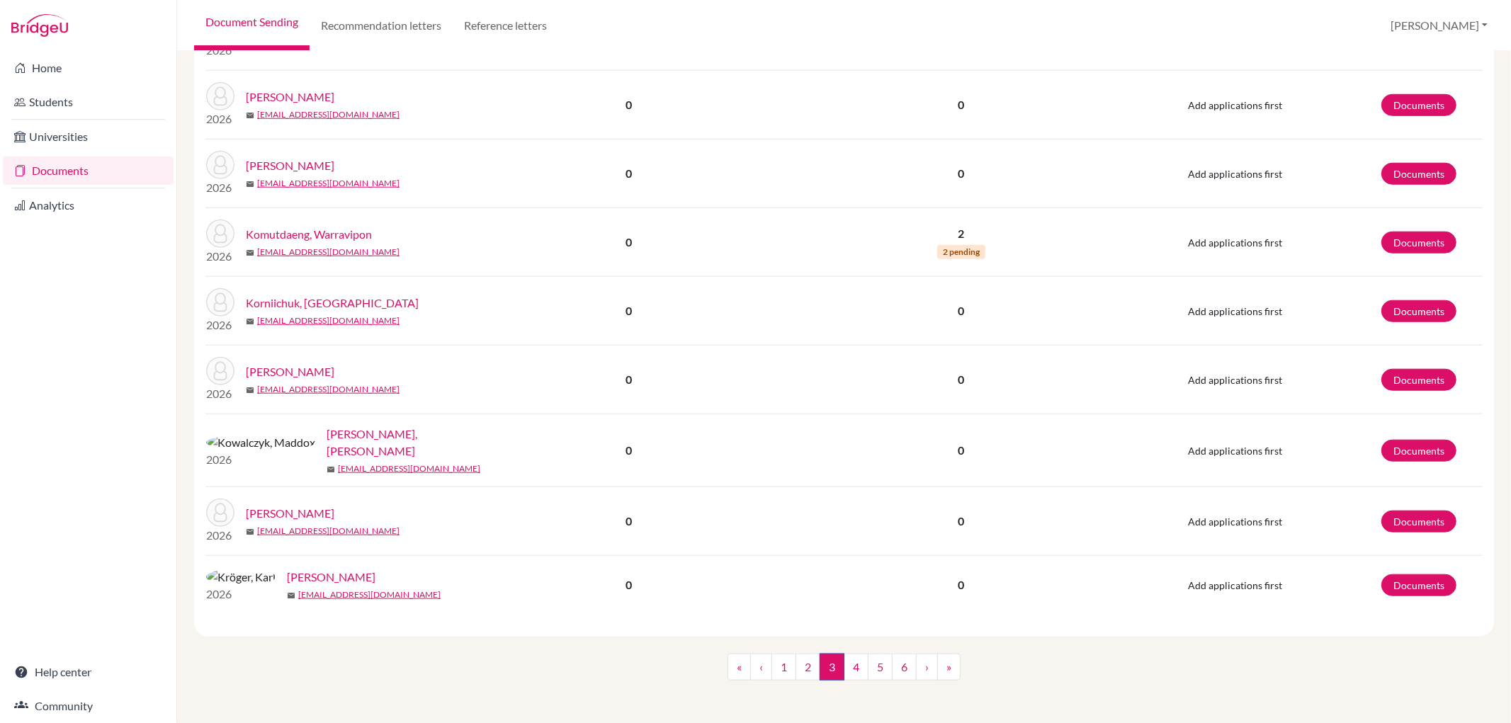
scroll to position [1101, 0]
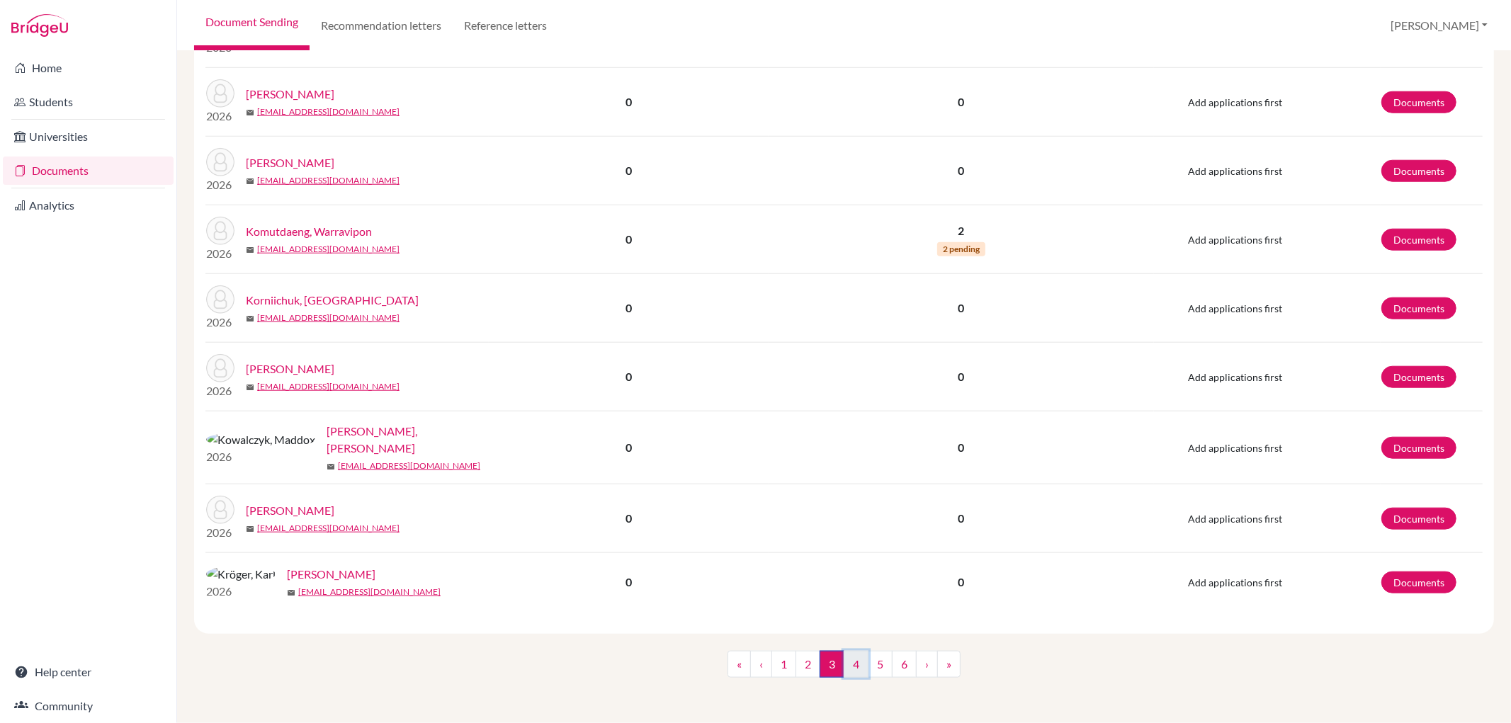
click at [849, 678] on link "4" at bounding box center [856, 664] width 25 height 27
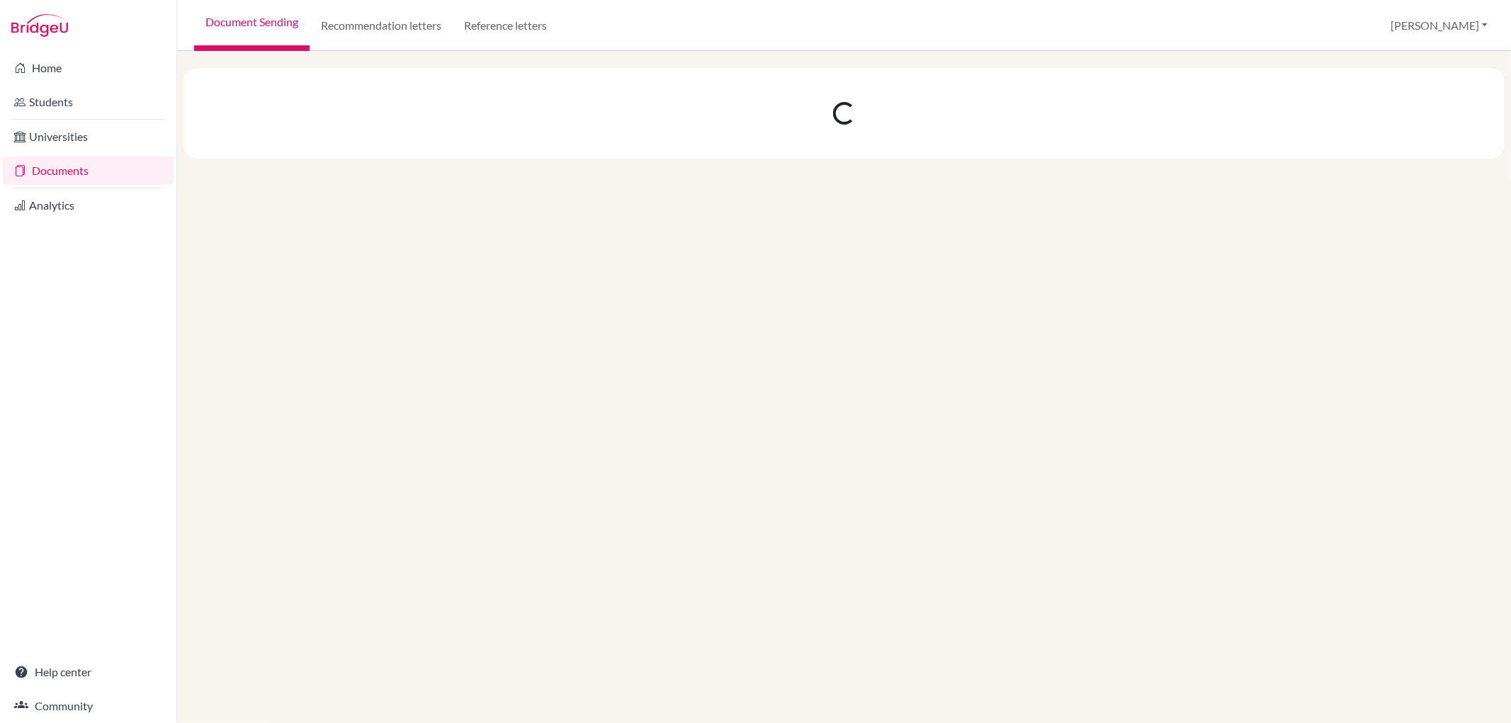
scroll to position [0, 0]
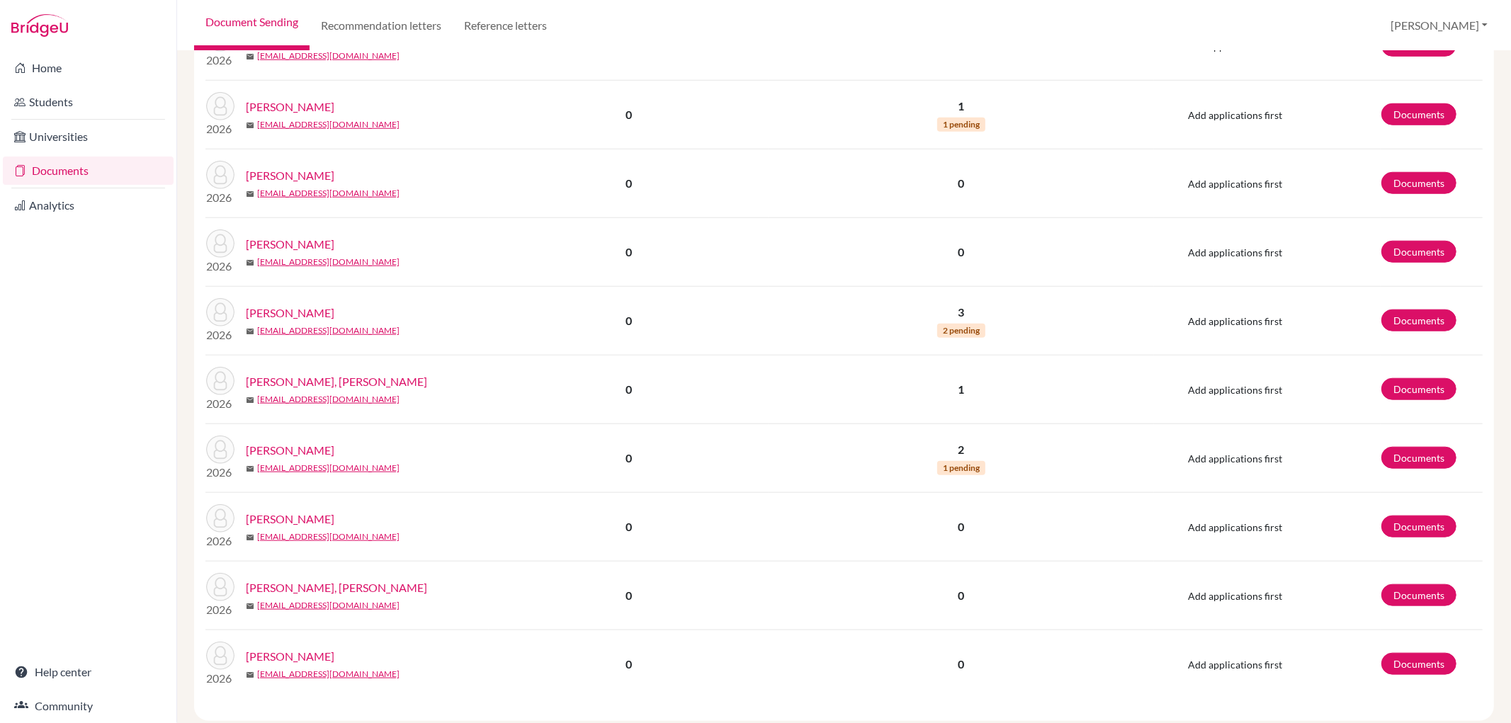
scroll to position [1111, 0]
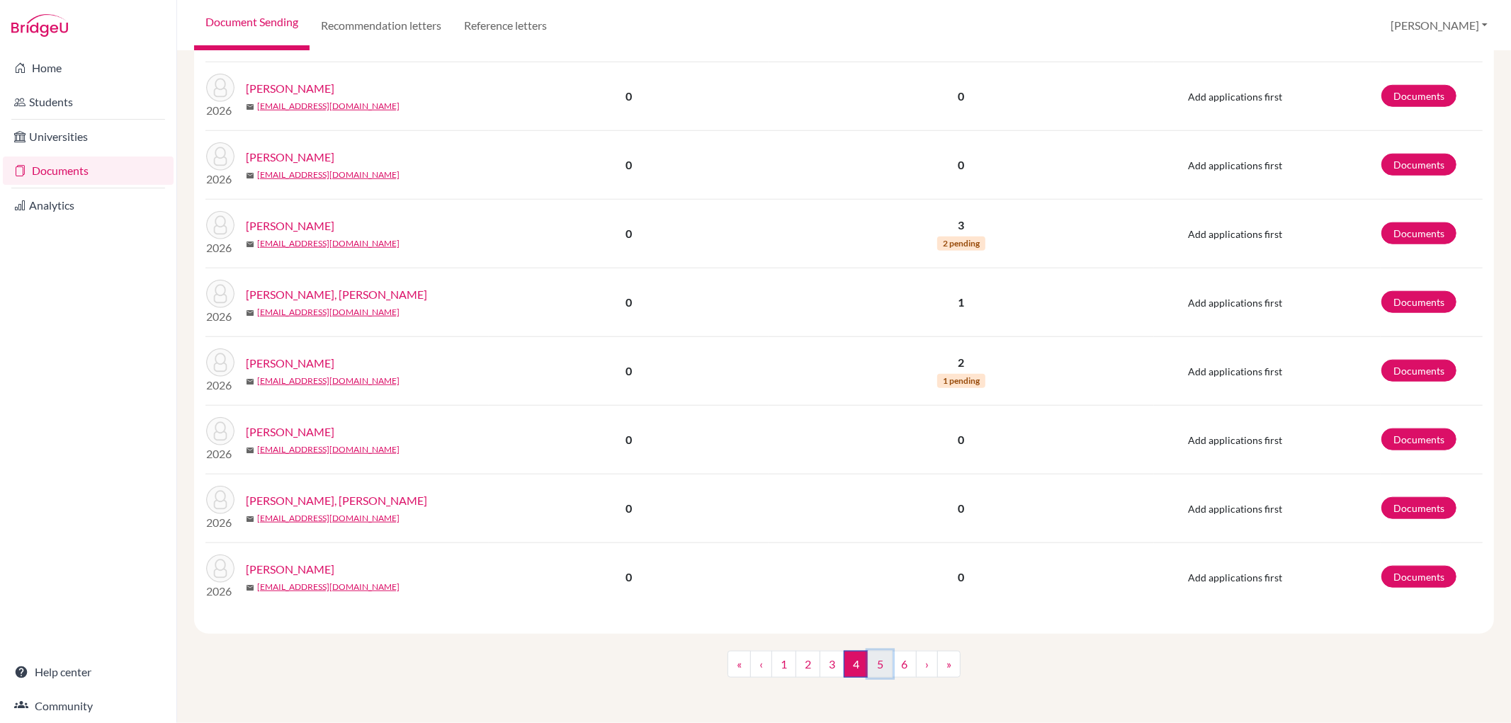
click at [874, 657] on link "5" at bounding box center [880, 664] width 25 height 27
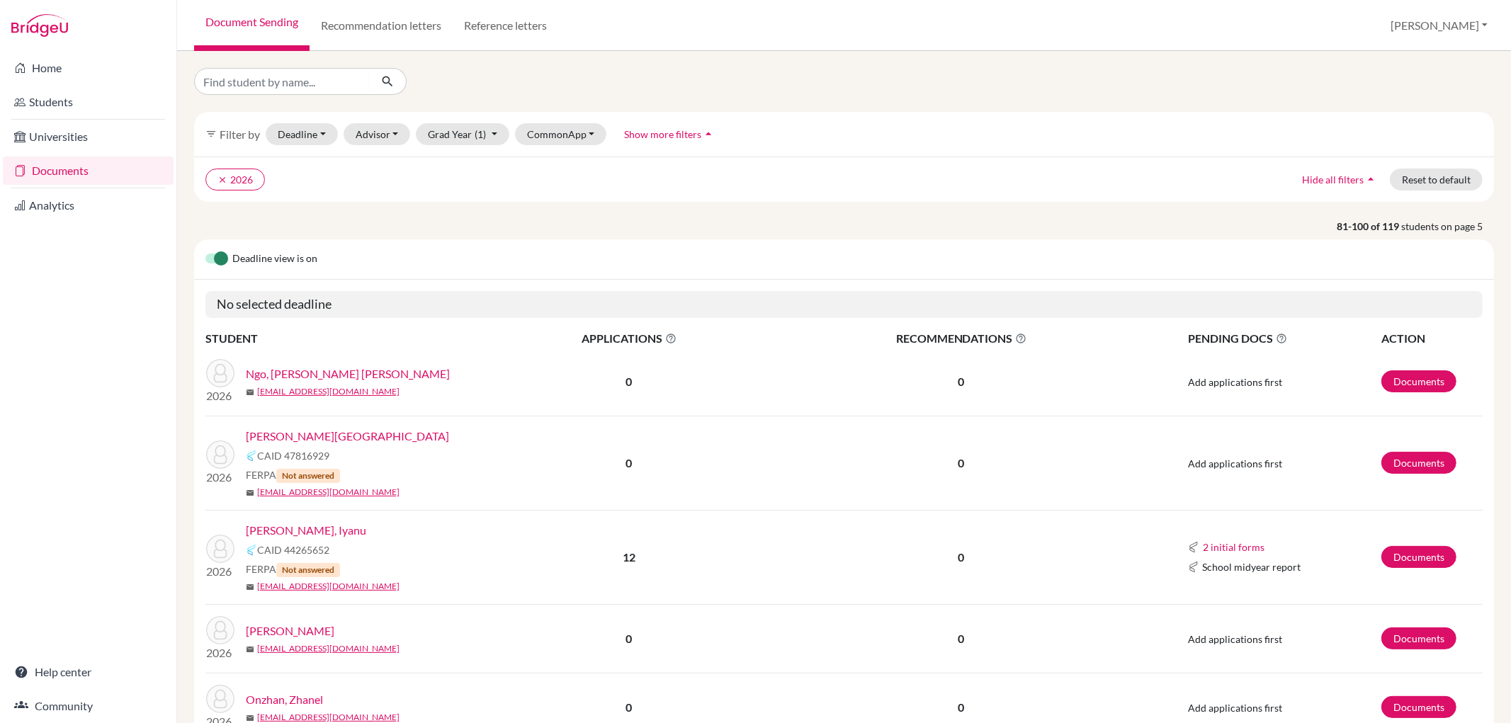
click at [288, 528] on link "[PERSON_NAME], Iyanu" at bounding box center [306, 530] width 120 height 17
